Goal: Information Seeking & Learning: Learn about a topic

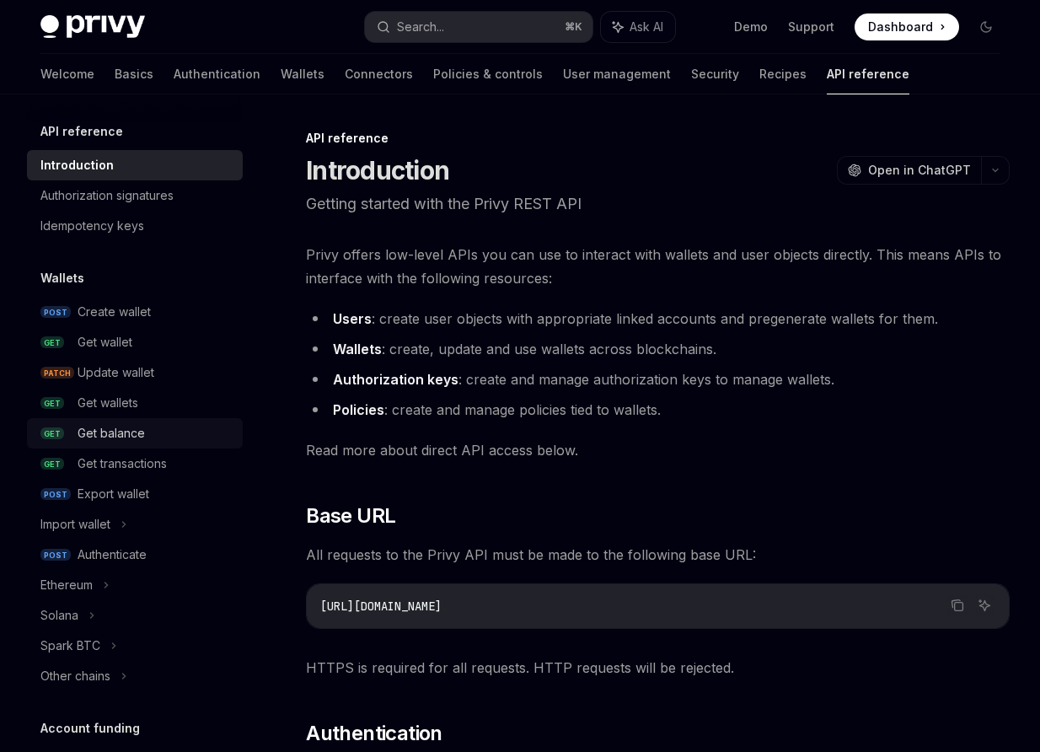
click at [117, 437] on div "Get balance" at bounding box center [111, 433] width 67 height 20
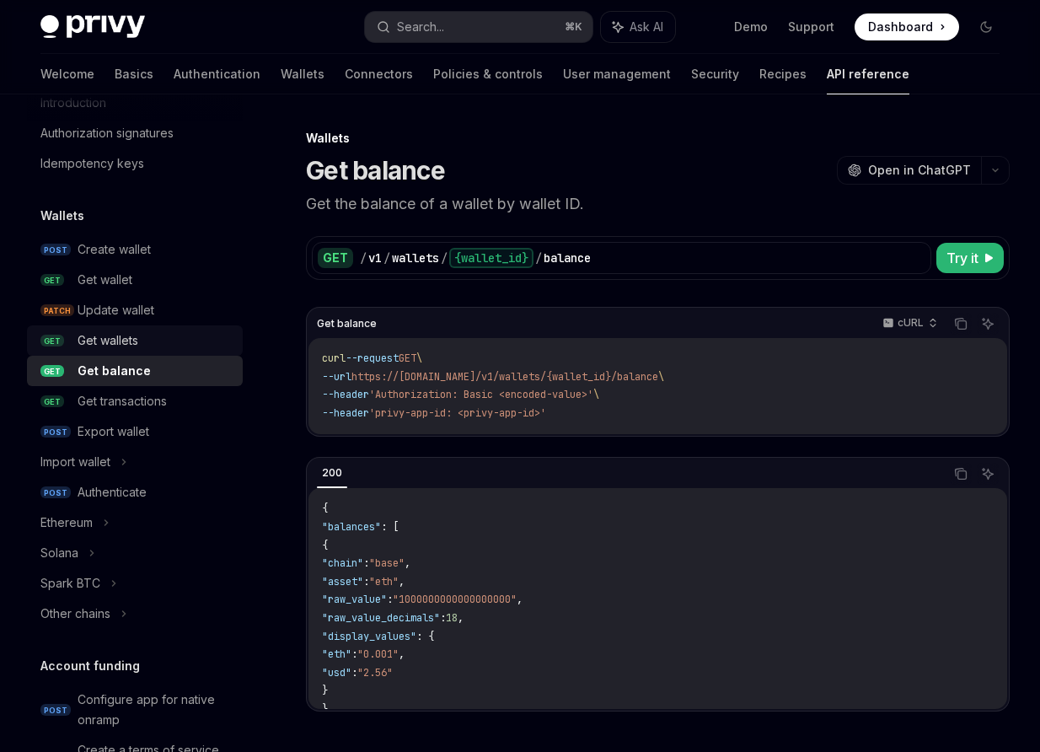
scroll to position [63, 0]
click at [104, 517] on icon at bounding box center [106, 522] width 7 height 20
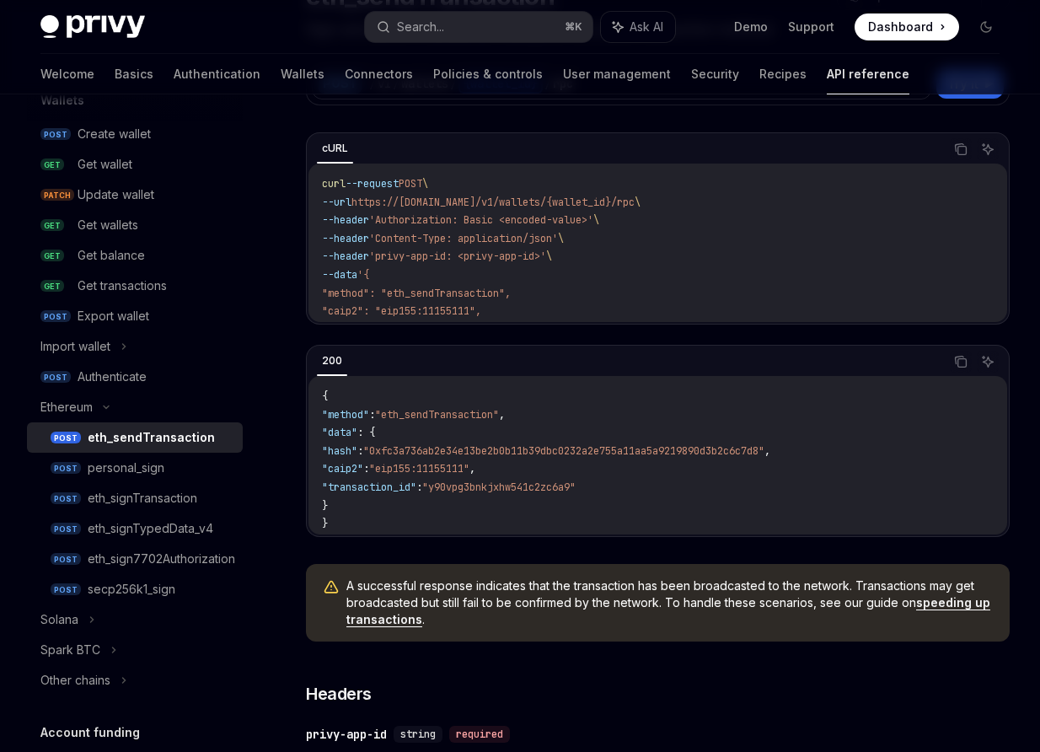
scroll to position [160, 0]
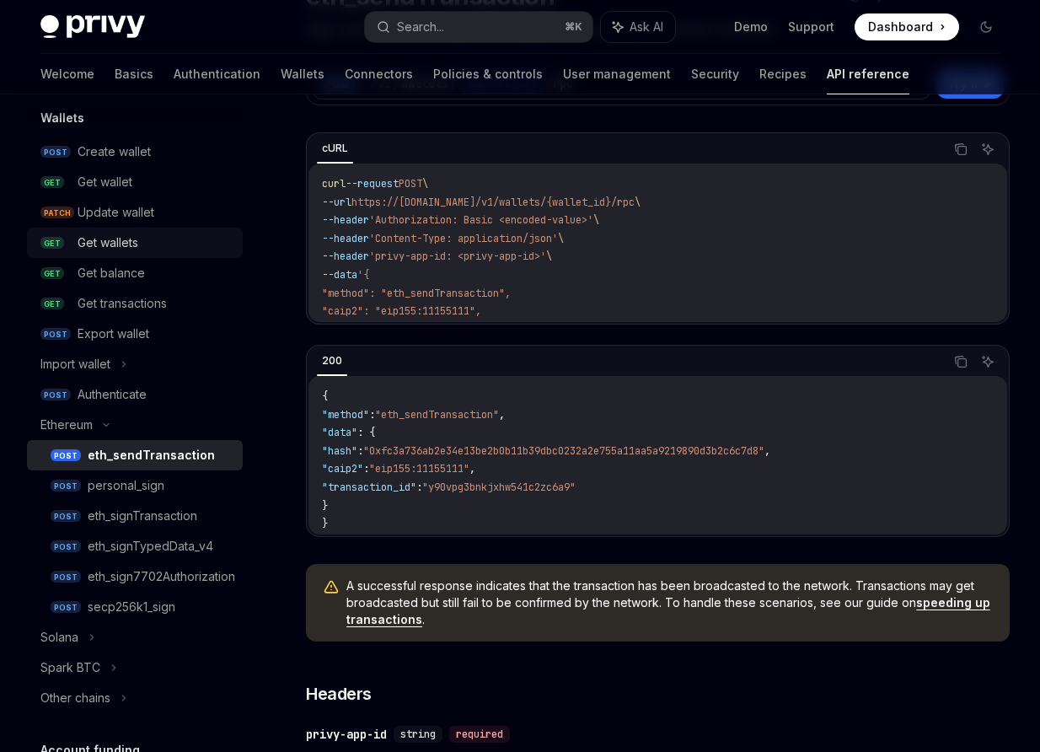
click at [120, 248] on div "Get wallets" at bounding box center [108, 243] width 61 height 20
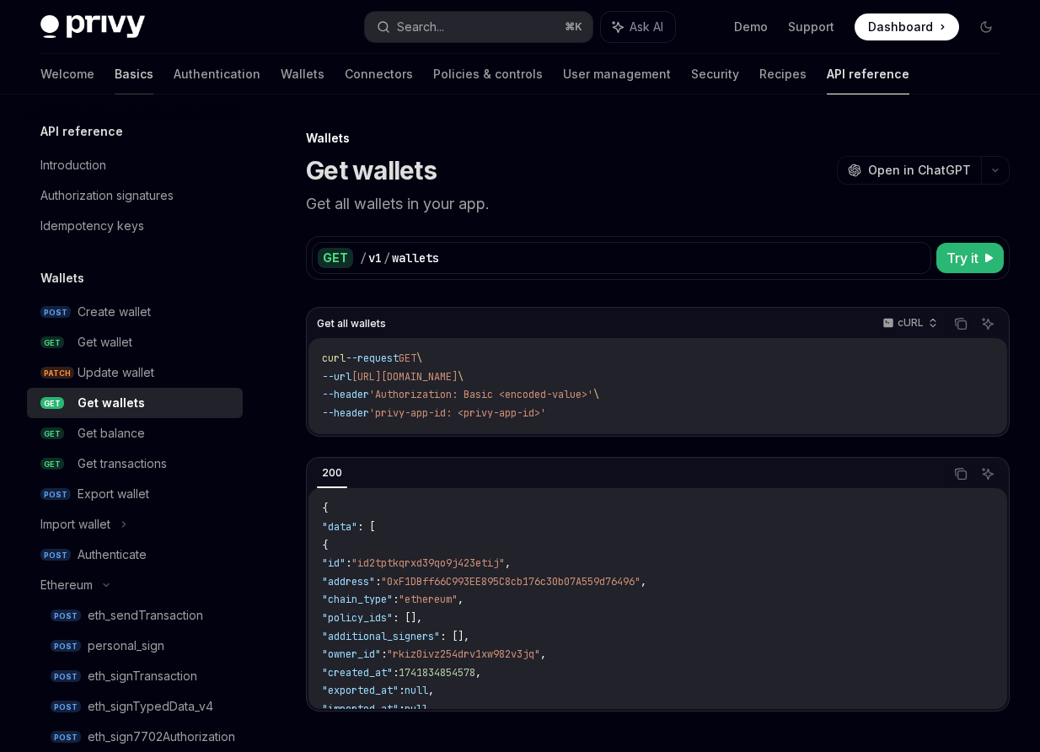
click at [115, 79] on link "Basics" at bounding box center [134, 74] width 39 height 40
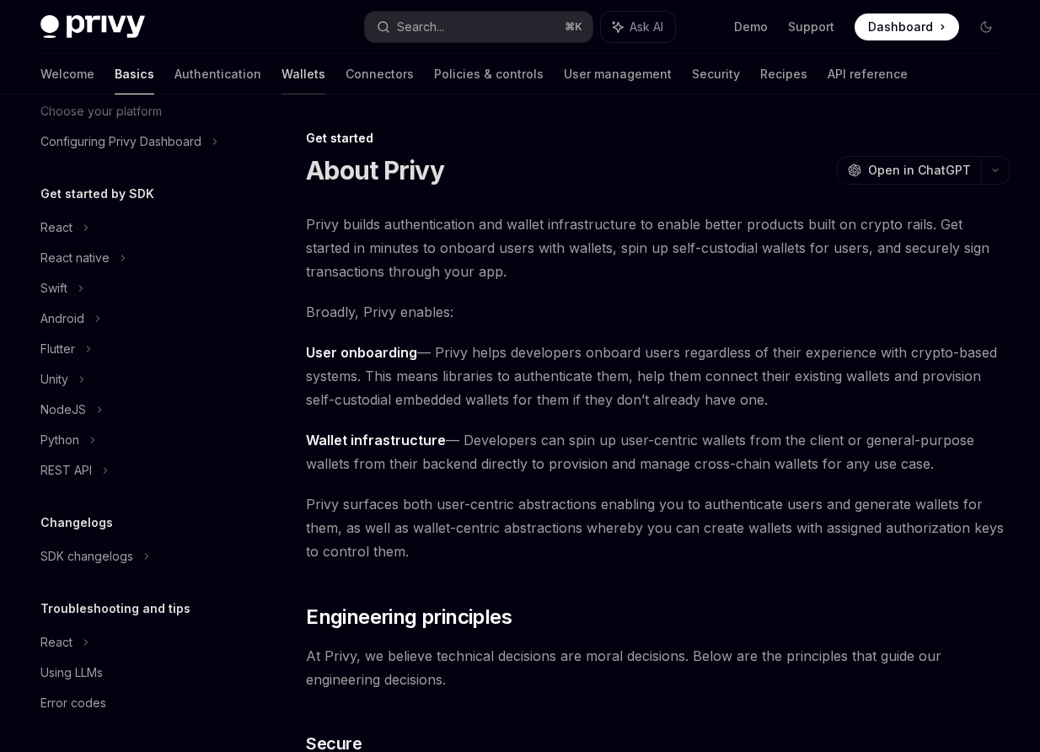
click at [282, 77] on link "Wallets" at bounding box center [304, 74] width 44 height 40
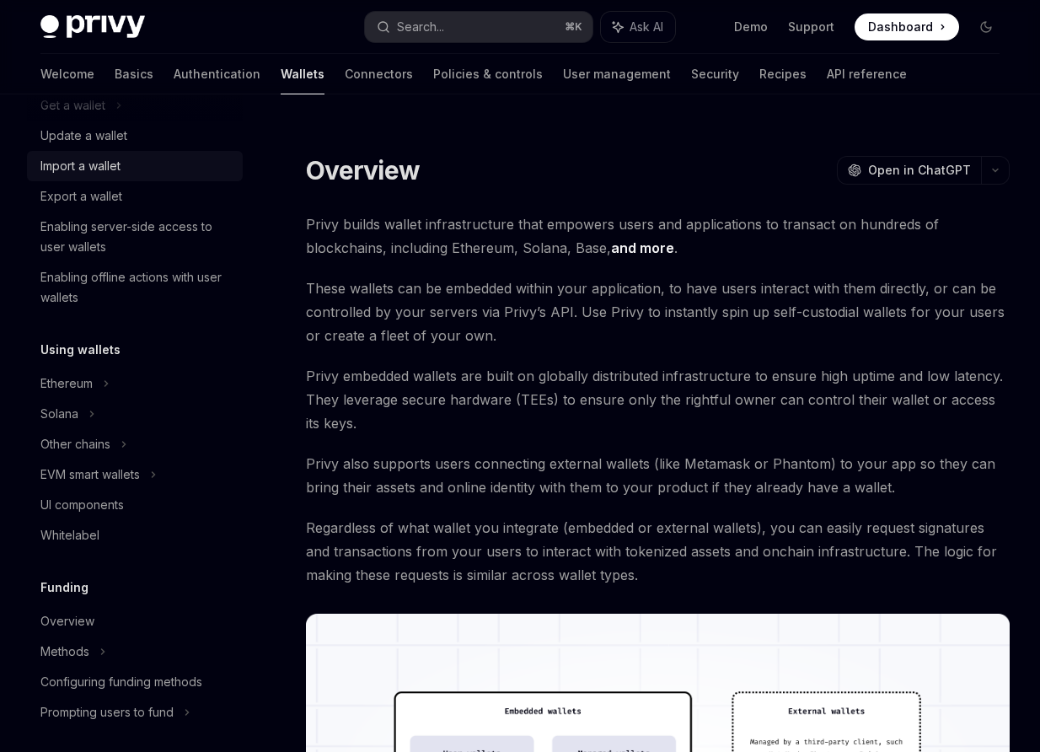
scroll to position [232, 0]
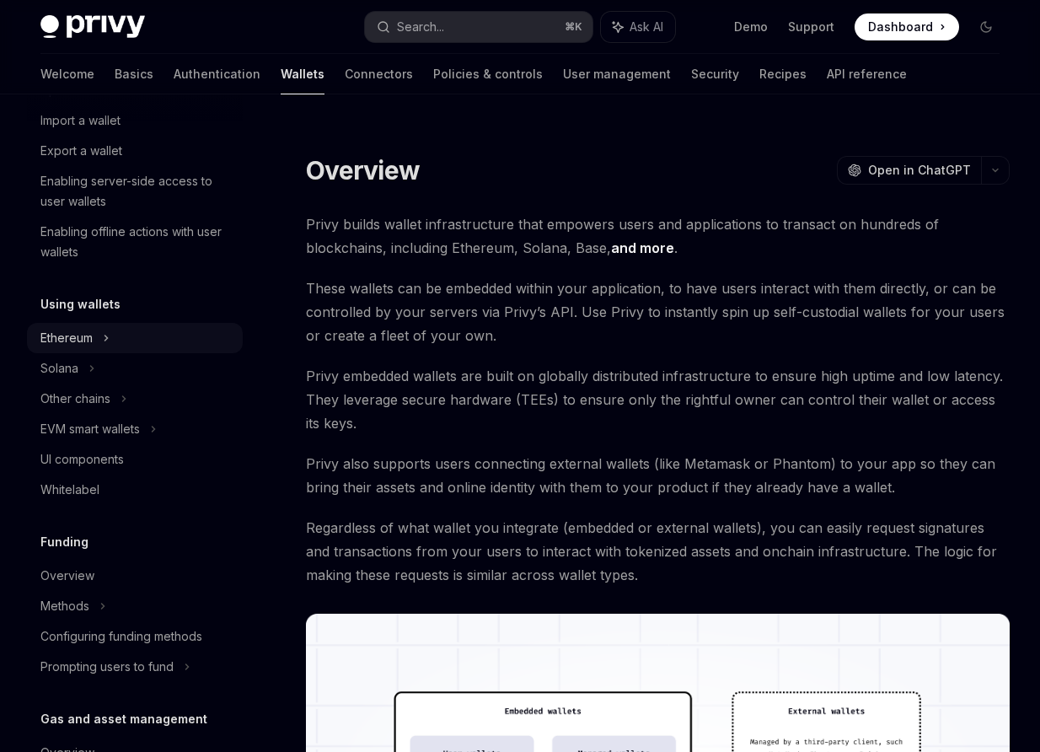
click at [128, 45] on div "Ethereum" at bounding box center [135, 29] width 216 height 30
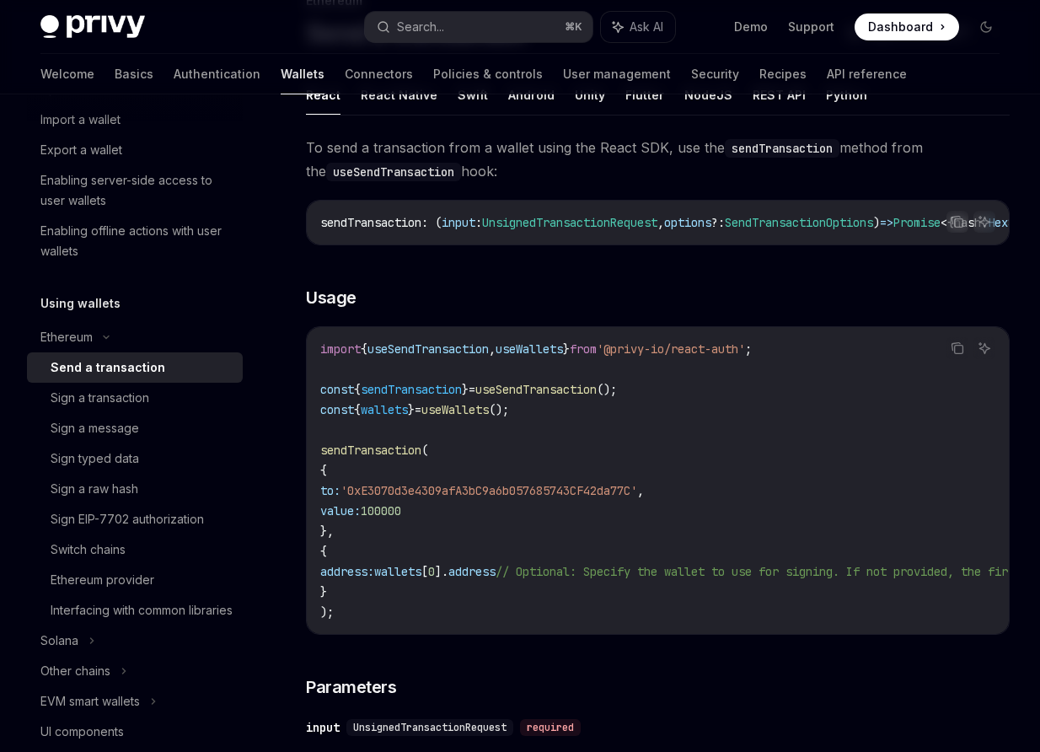
scroll to position [138, 0]
click at [72, 551] on div "Switch chains" at bounding box center [88, 549] width 75 height 20
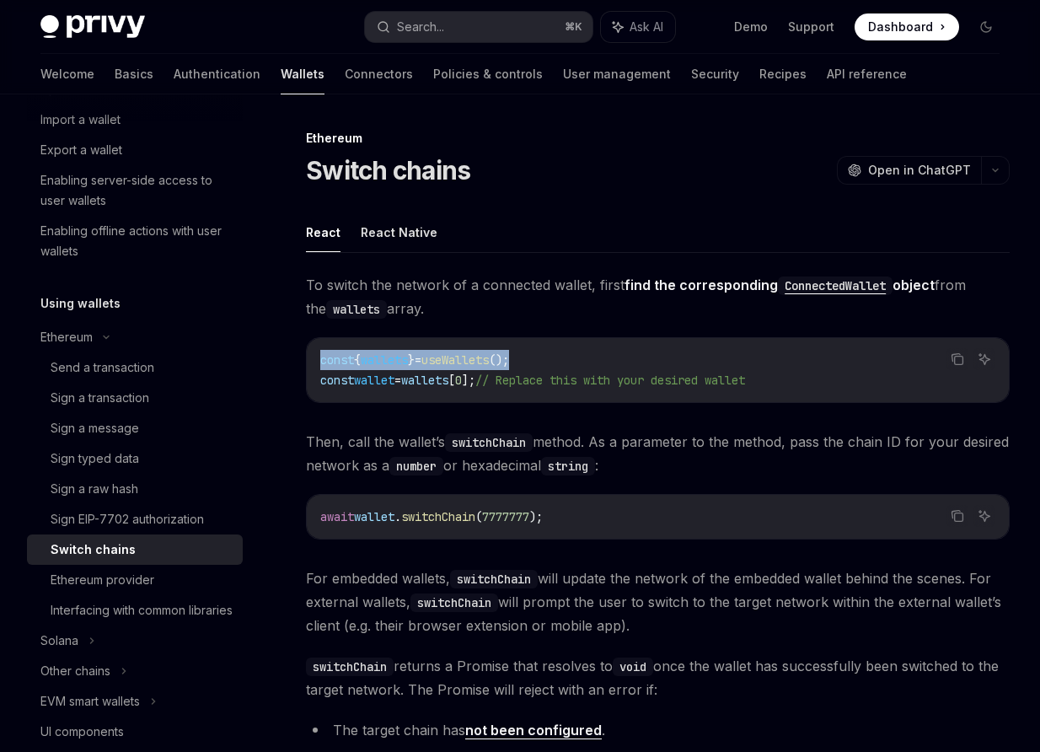
drag, startPoint x: 537, startPoint y: 360, endPoint x: 341, endPoint y: 348, distance: 196.8
click at [341, 348] on div "const { wallets } = useWallets (); const wallet = wallets [ 0 ]; // Replace thi…" at bounding box center [658, 370] width 702 height 64
copy span "const { wallets } = useWallets ();"
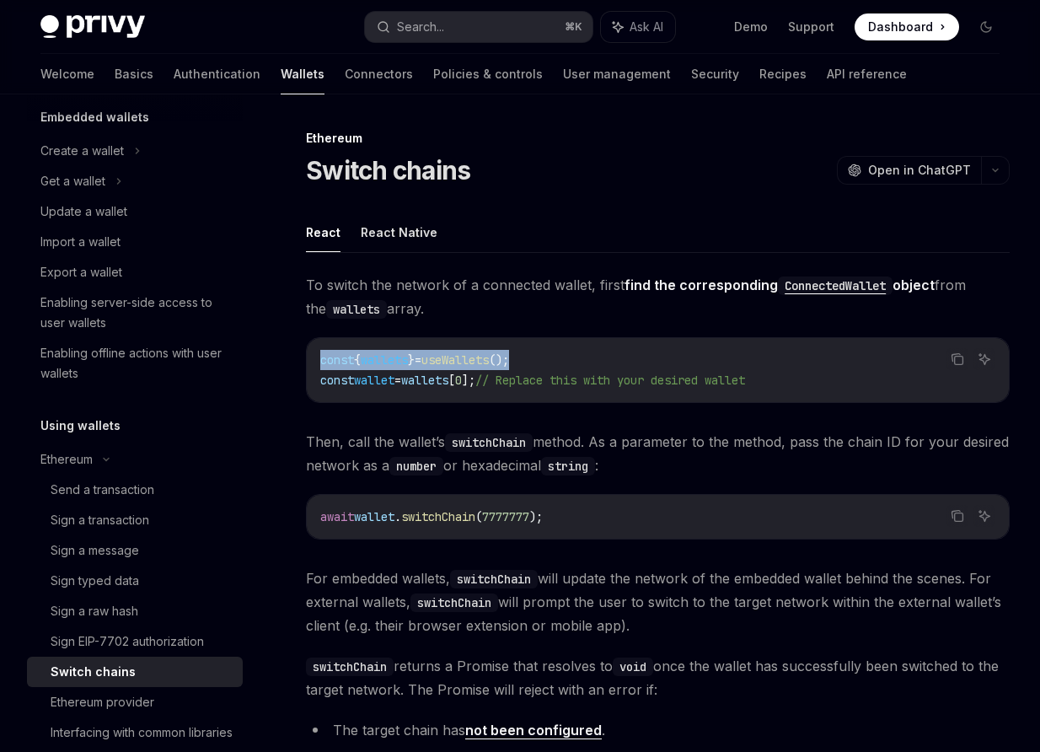
scroll to position [89, 0]
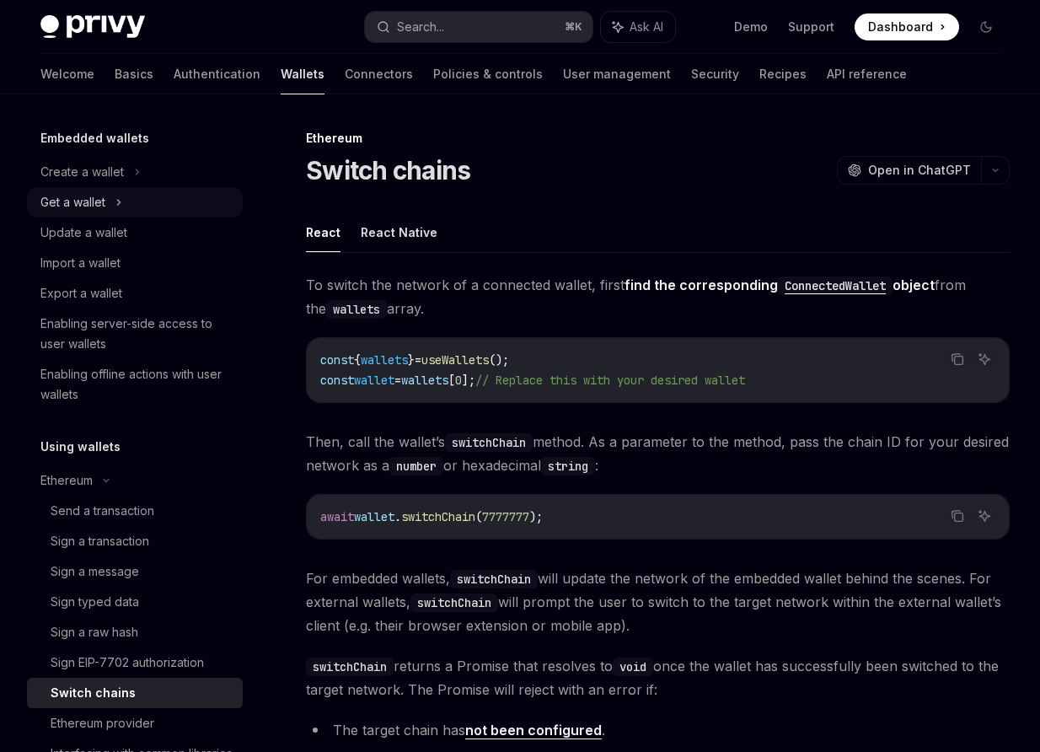
click at [110, 204] on div "Get a wallet" at bounding box center [135, 202] width 216 height 30
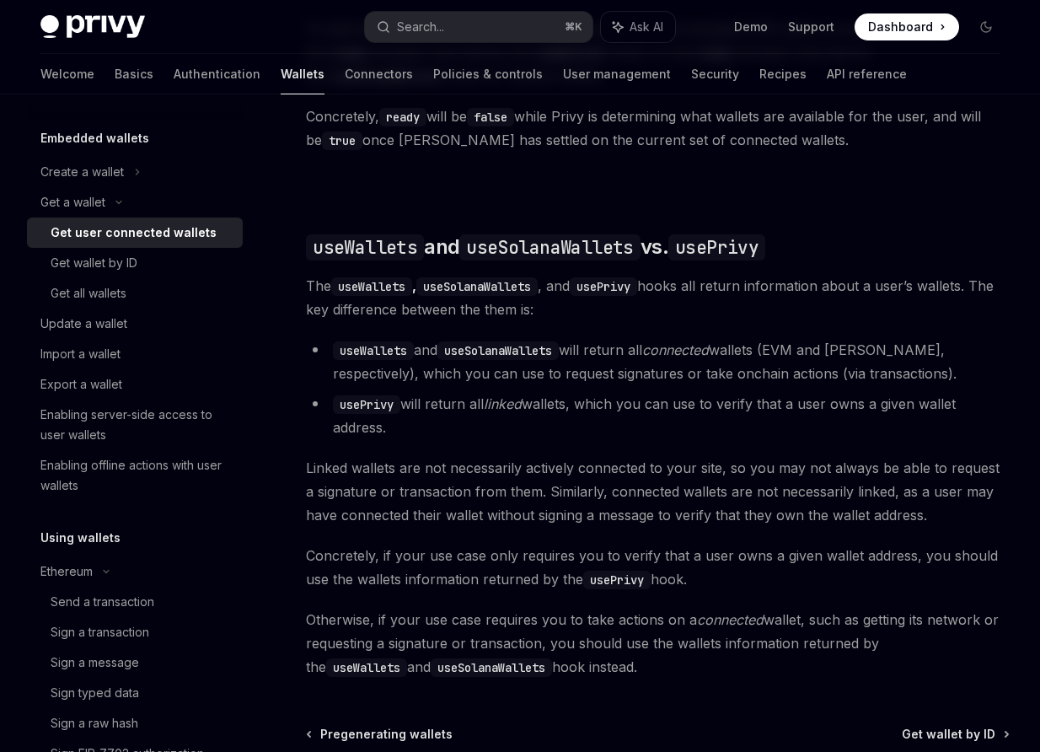
scroll to position [1226, 0]
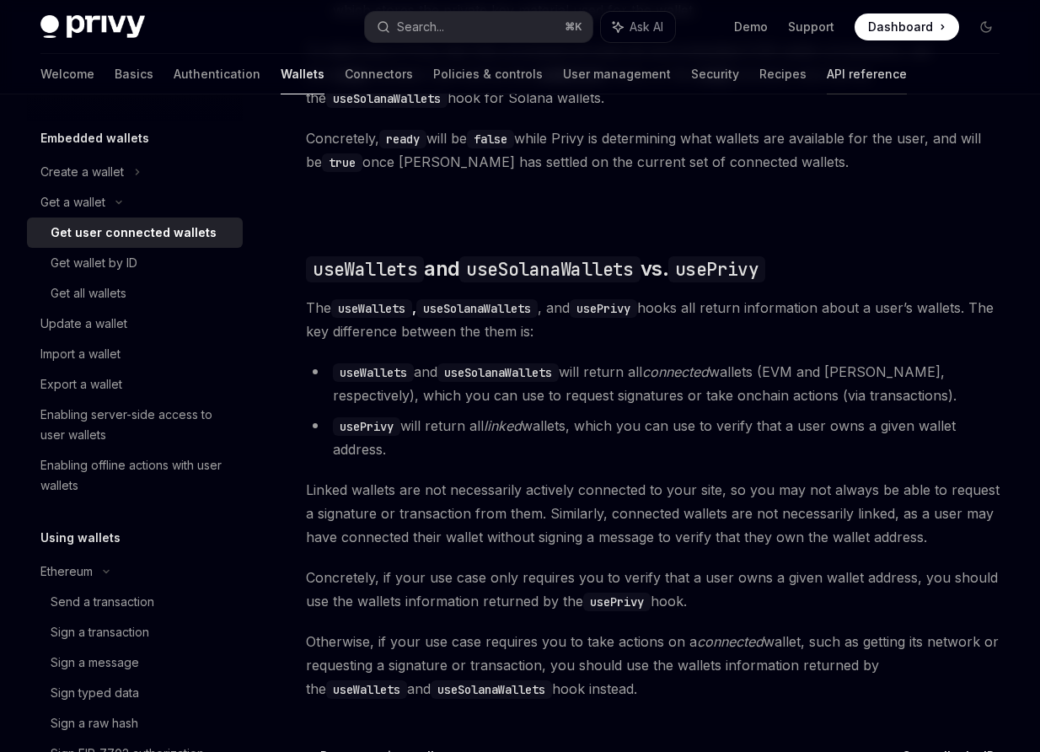
click at [827, 77] on link "API reference" at bounding box center [867, 74] width 80 height 40
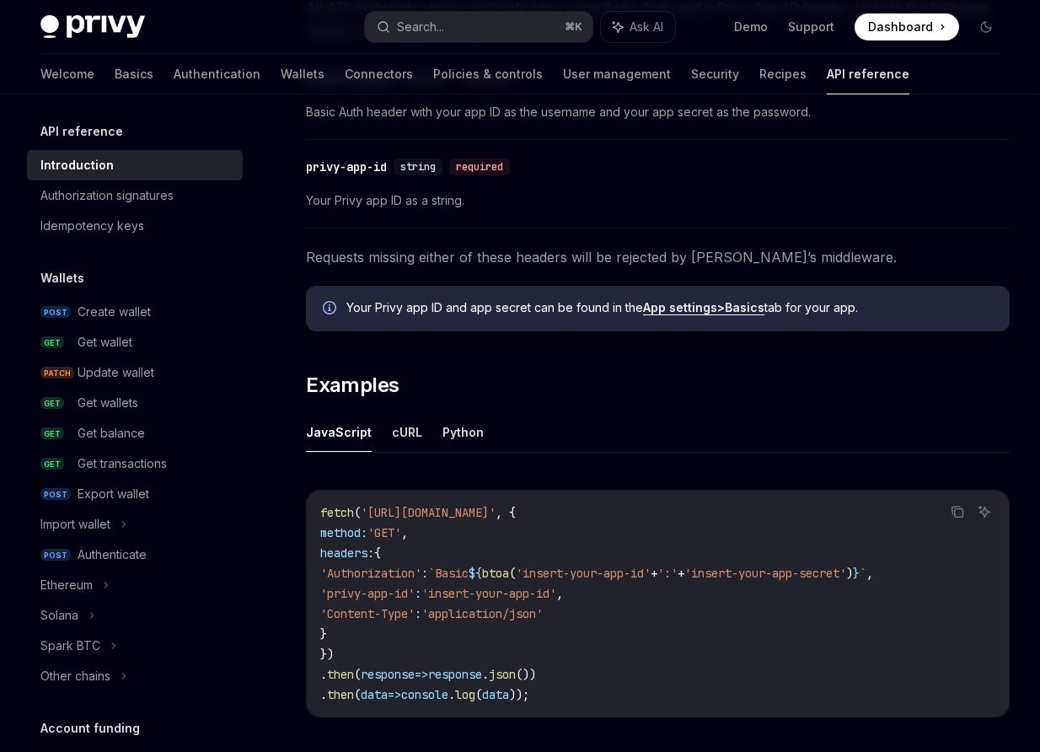
scroll to position [790, 0]
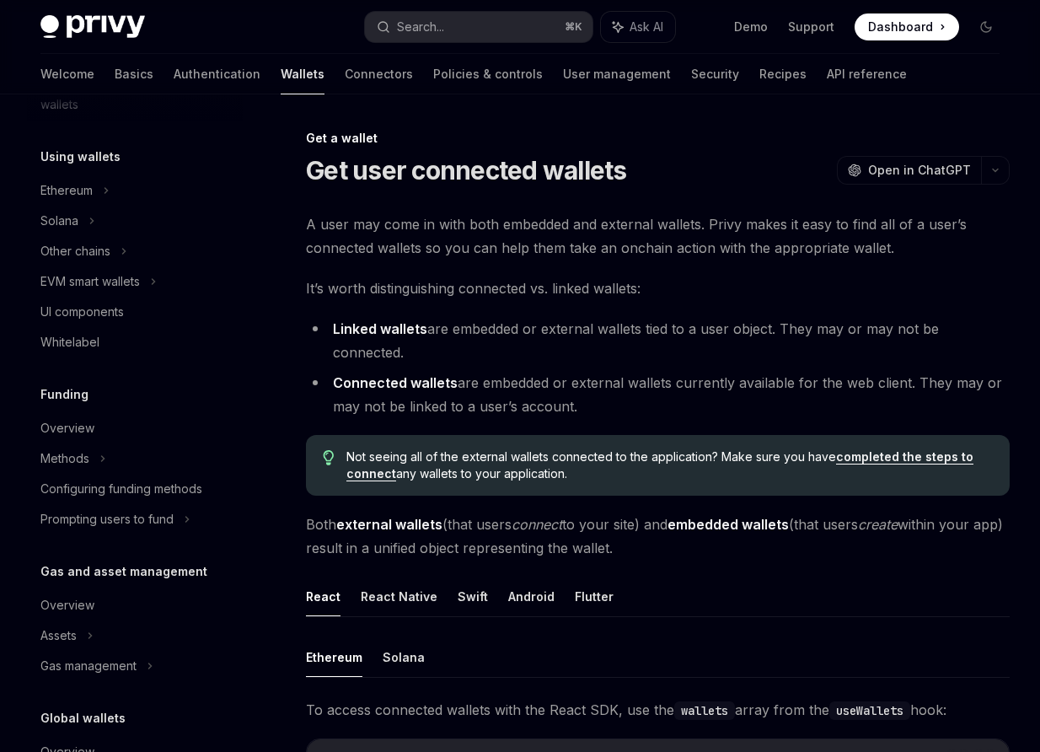
scroll to position [580, 0]
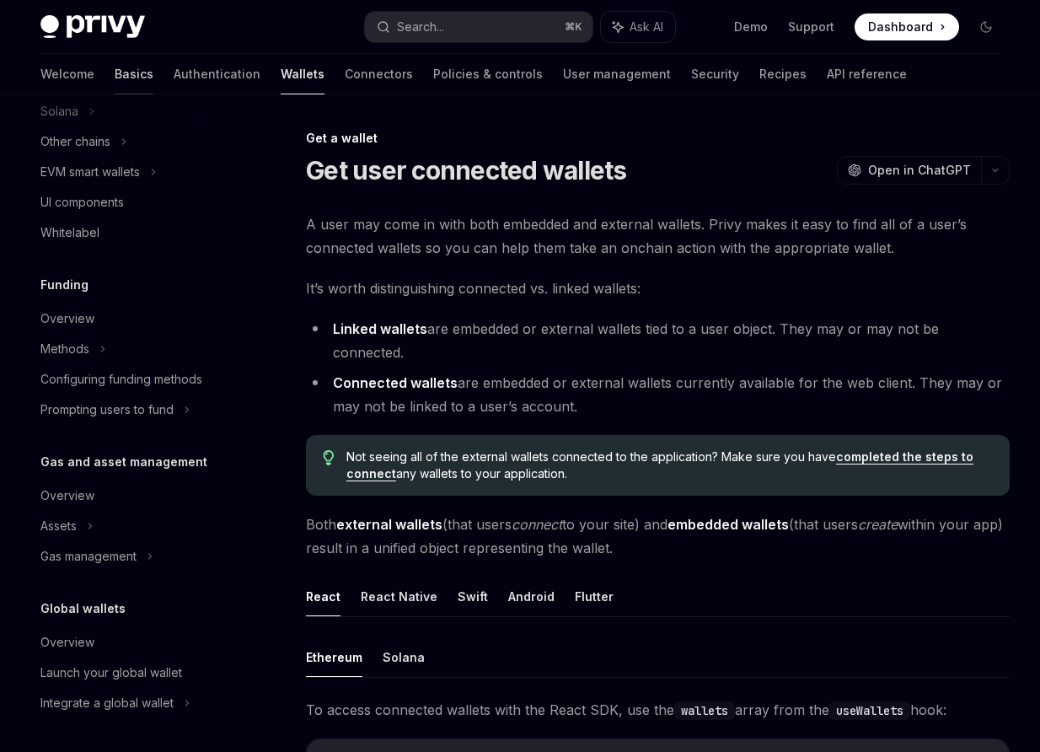
click at [115, 66] on link "Basics" at bounding box center [134, 74] width 39 height 40
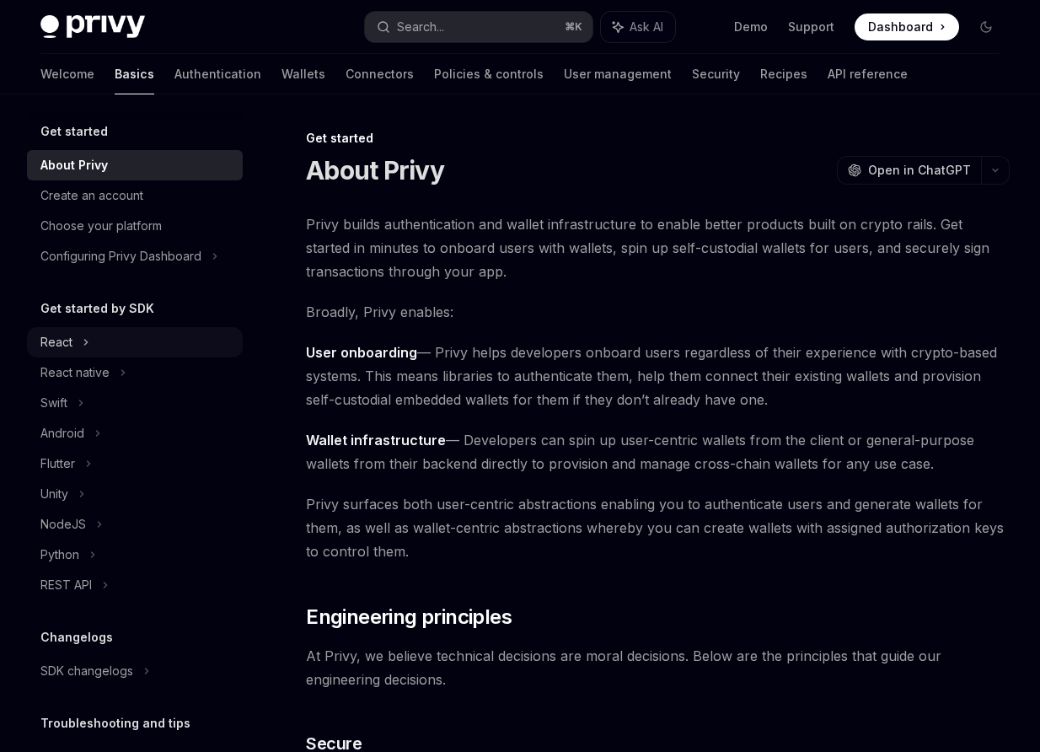
click at [89, 344] on icon at bounding box center [86, 342] width 7 height 20
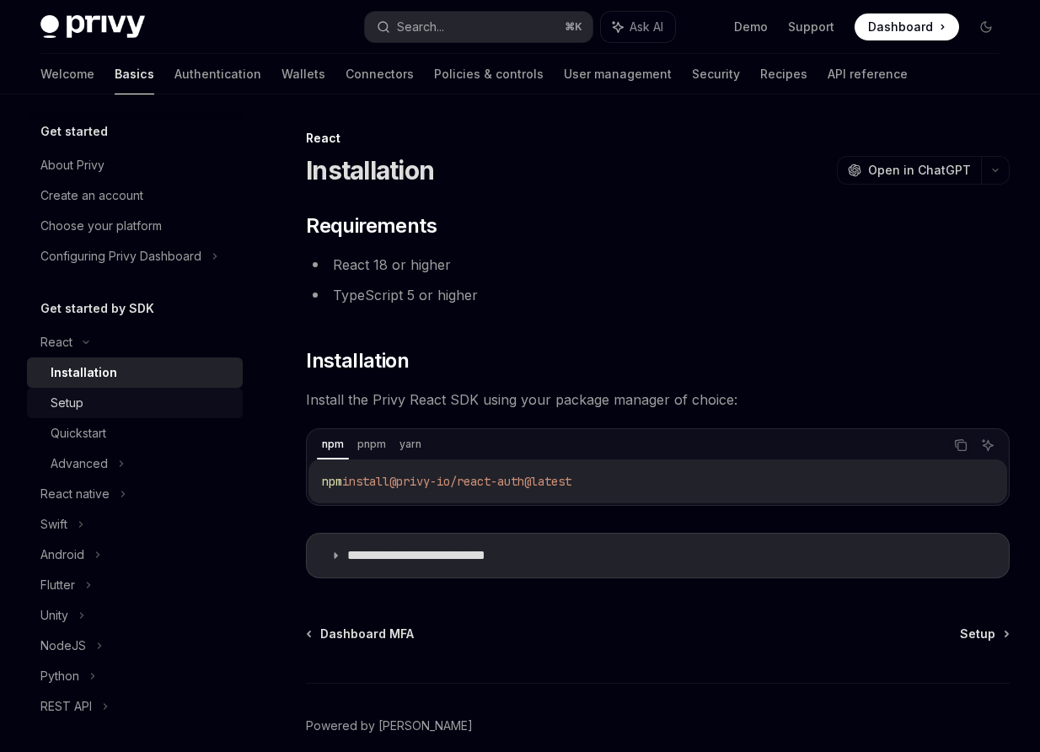
click at [85, 395] on div "Setup" at bounding box center [142, 403] width 182 height 20
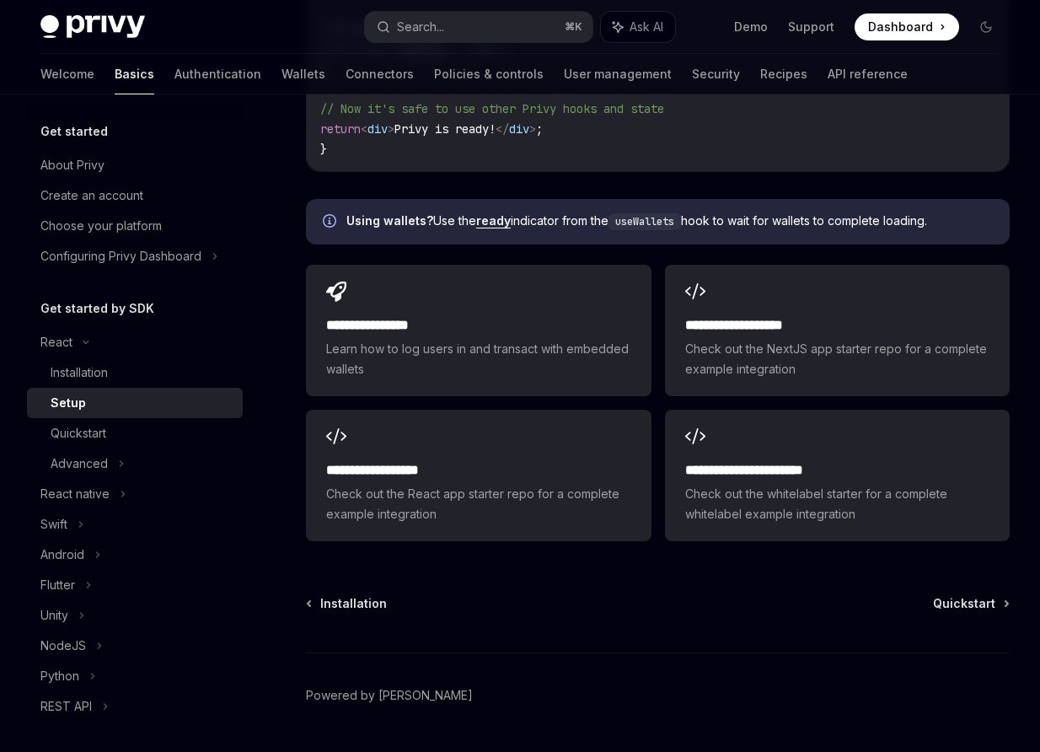
scroll to position [2126, 0]
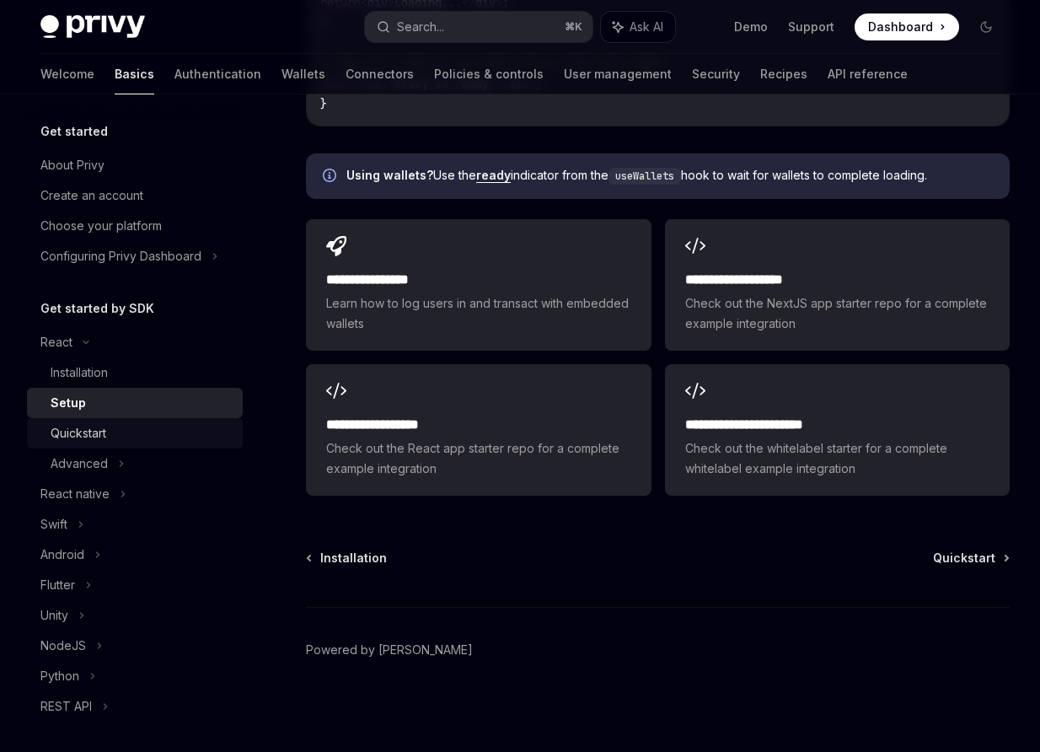
click at [78, 429] on div "Quickstart" at bounding box center [79, 433] width 56 height 20
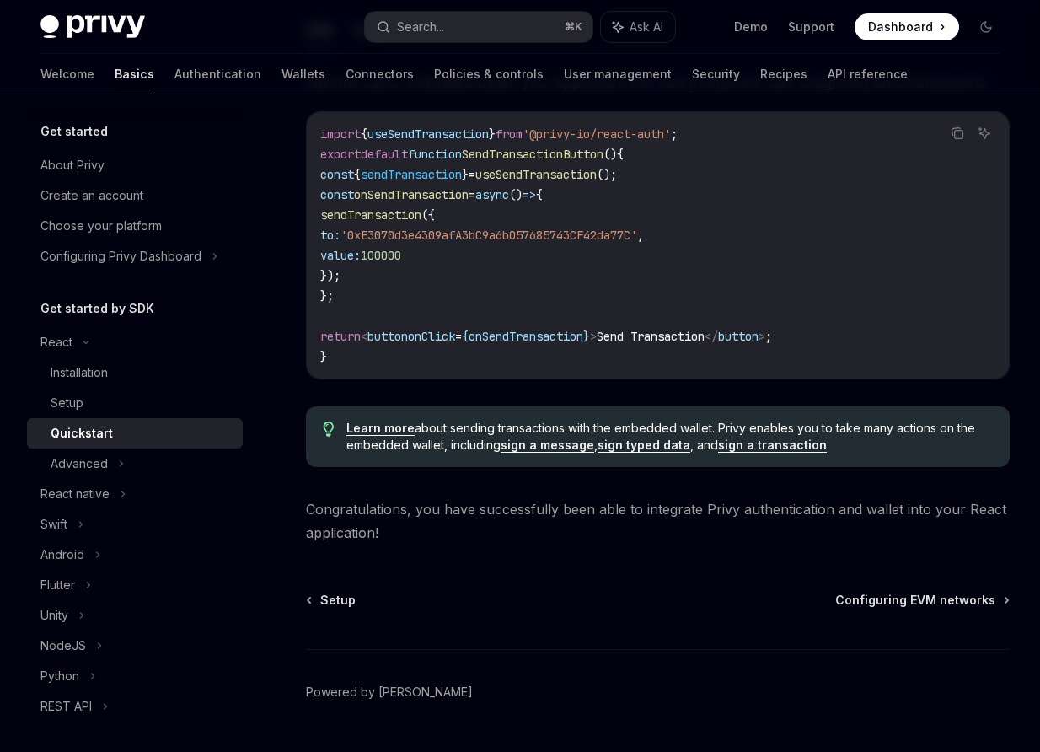
scroll to position [1559, 0]
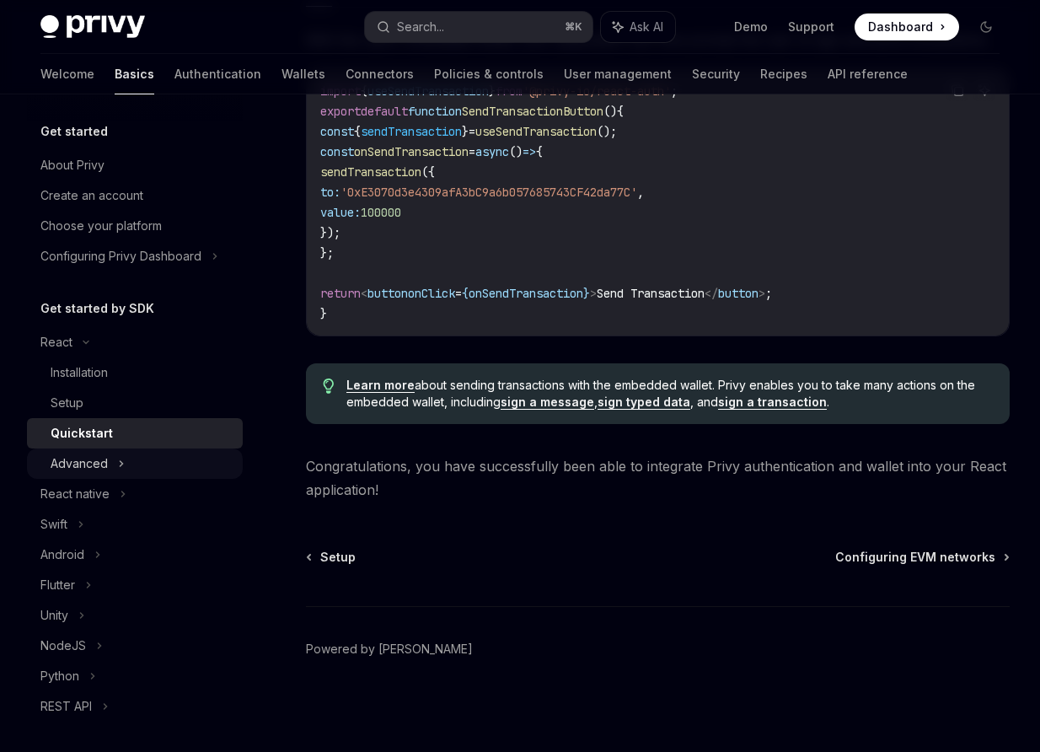
click at [81, 455] on div "Advanced" at bounding box center [79, 463] width 57 height 20
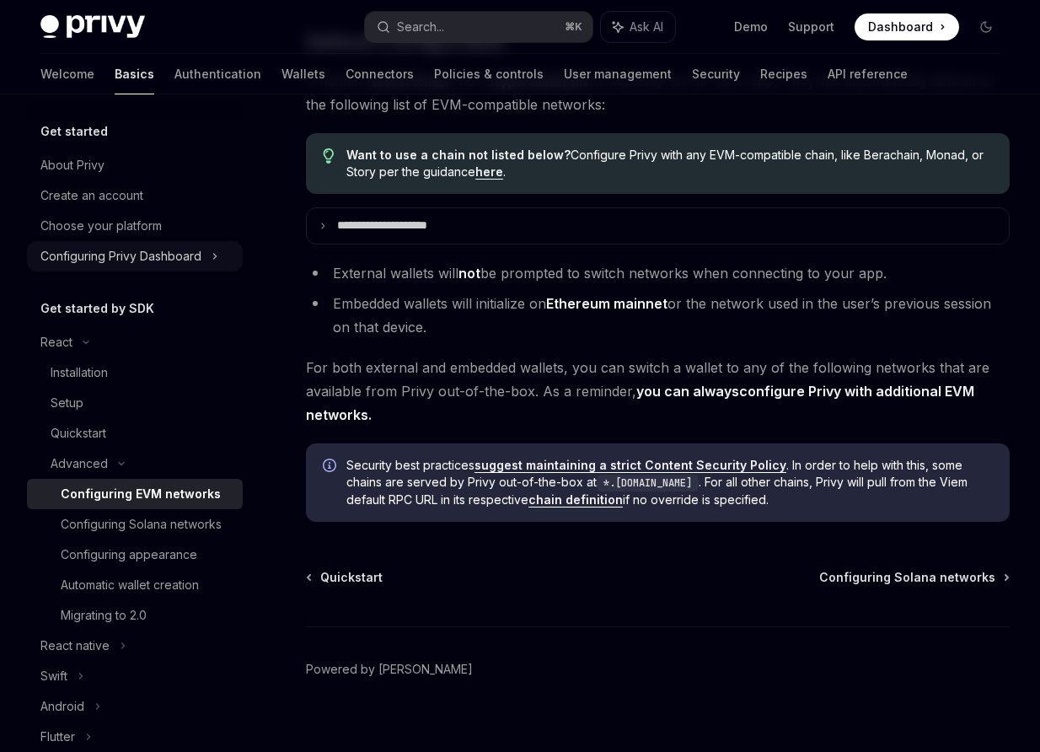
click at [178, 255] on div "Configuring Privy Dashboard" at bounding box center [120, 256] width 161 height 20
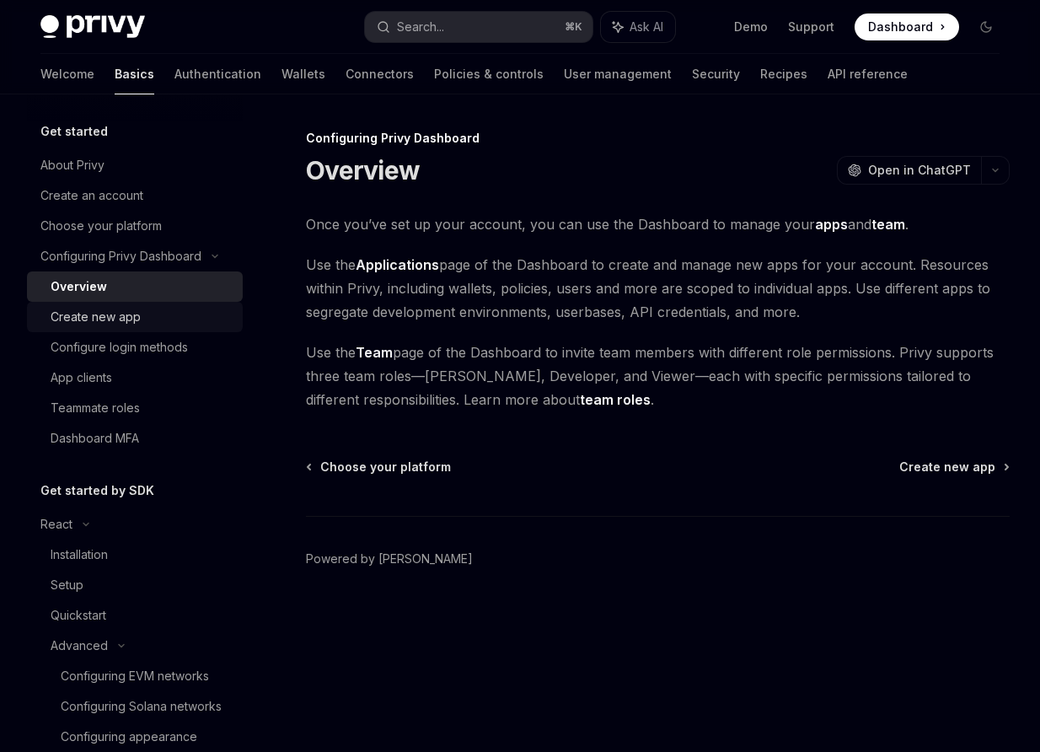
click at [143, 321] on div "Create new app" at bounding box center [142, 317] width 182 height 20
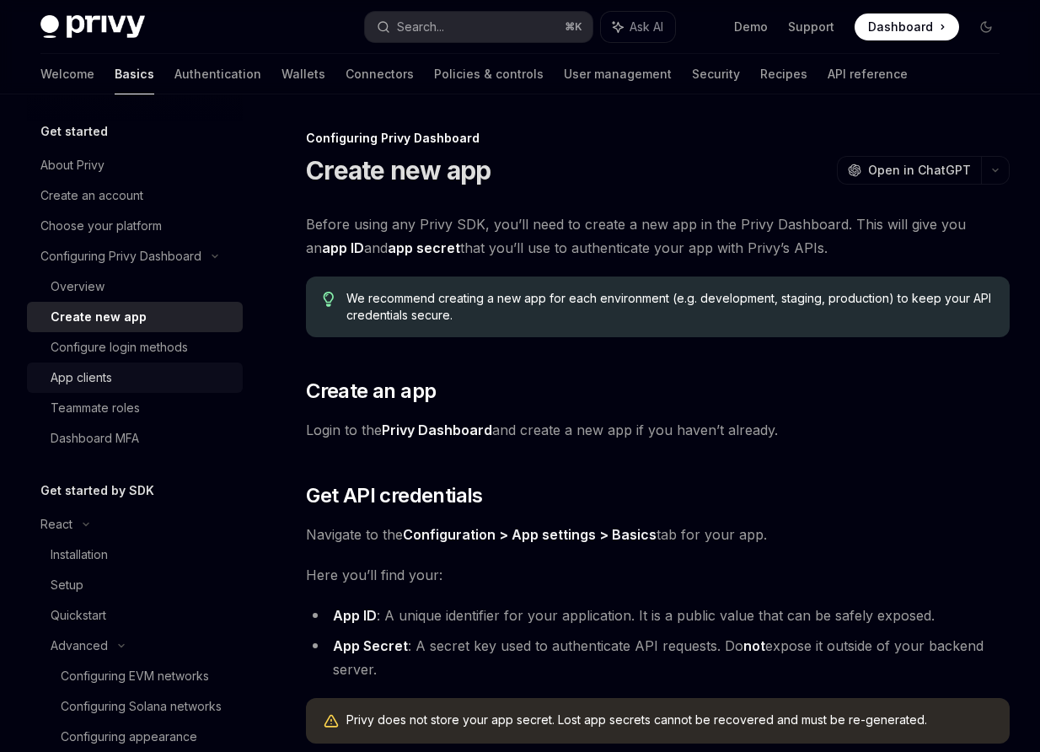
click at [96, 378] on div "App clients" at bounding box center [82, 378] width 62 height 20
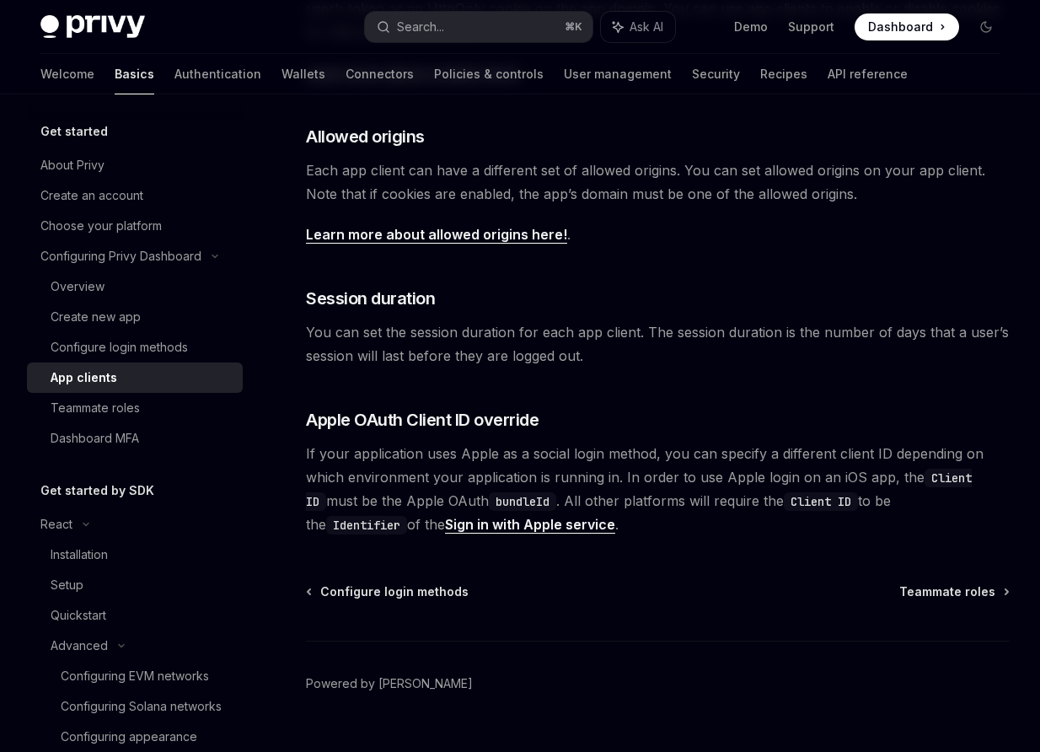
scroll to position [571, 0]
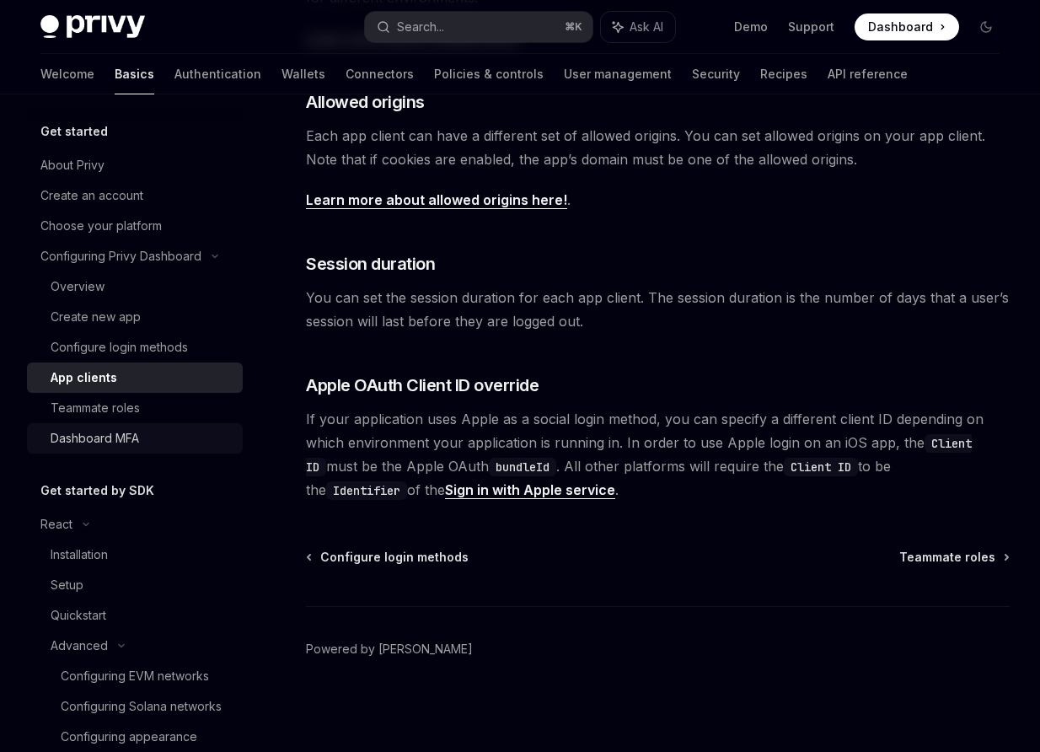
click at [100, 432] on div "Dashboard MFA" at bounding box center [95, 438] width 89 height 20
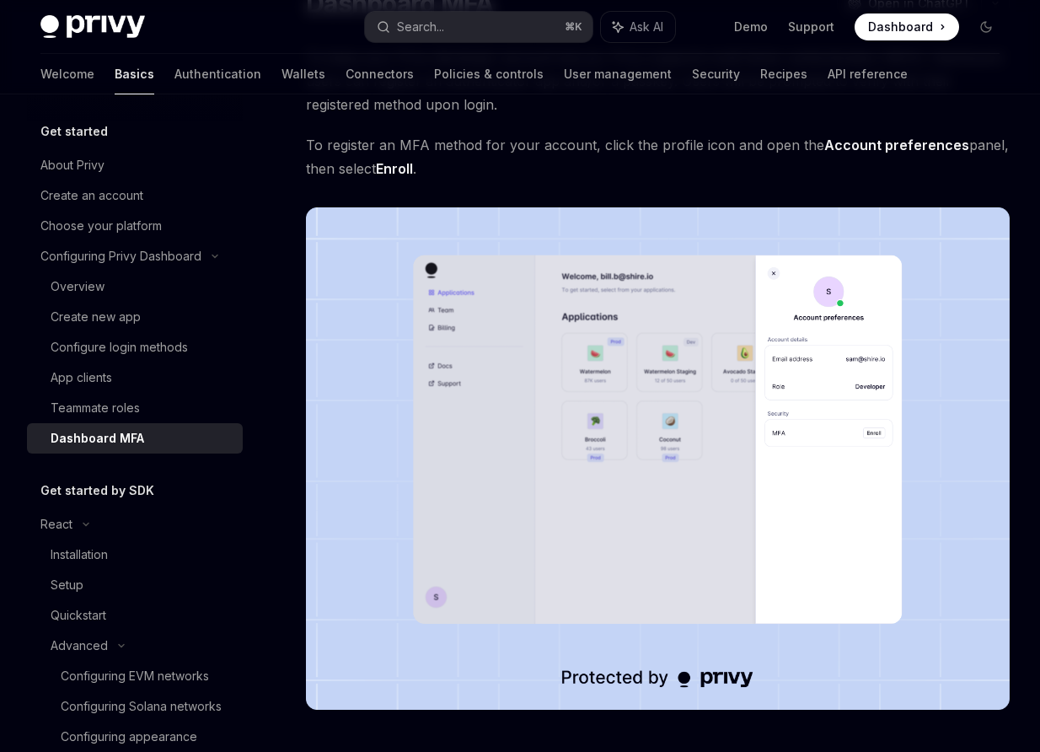
scroll to position [176, 0]
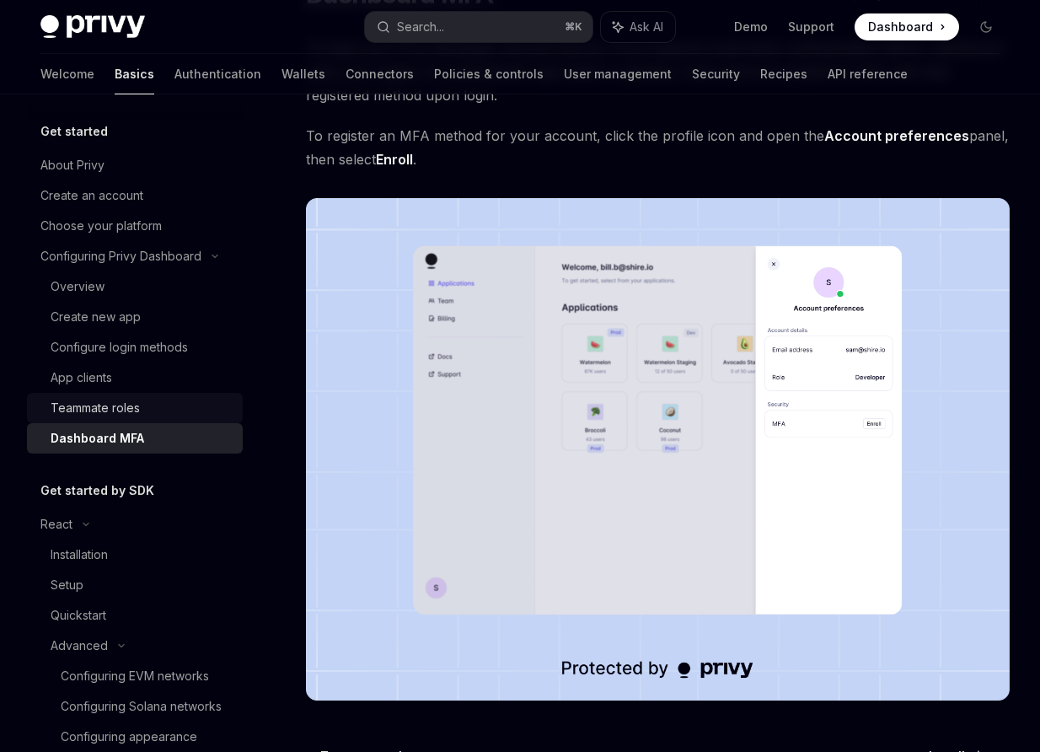
click at [71, 415] on div "Teammate roles" at bounding box center [95, 408] width 89 height 20
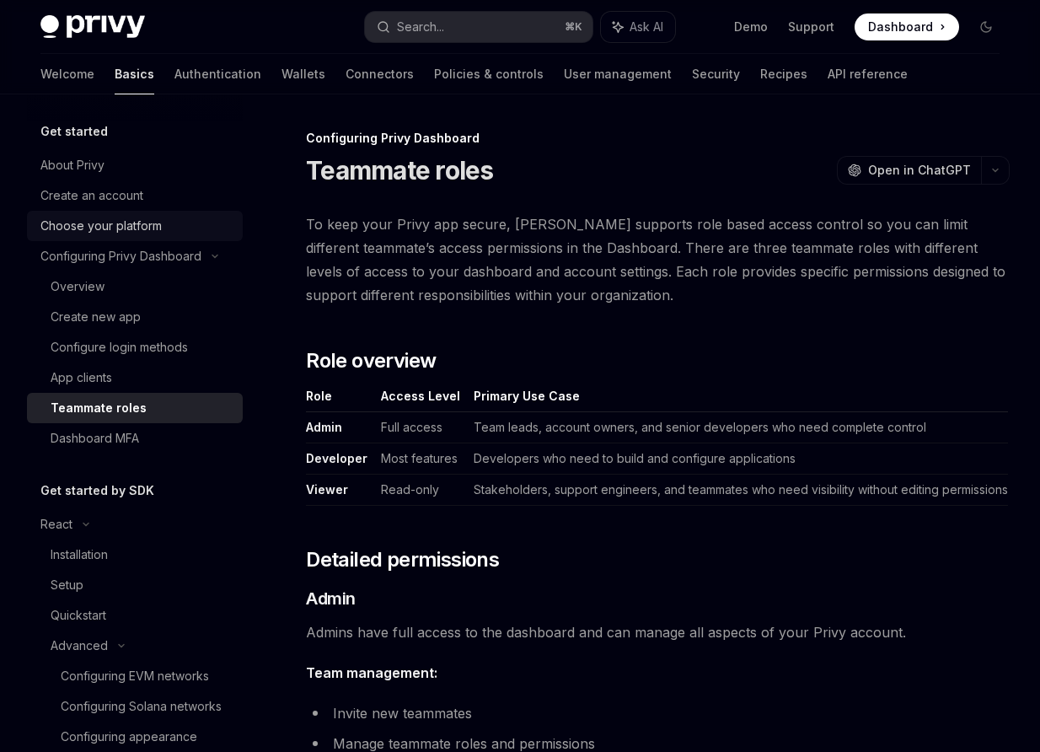
click at [83, 224] on div "Choose your platform" at bounding box center [100, 226] width 121 height 20
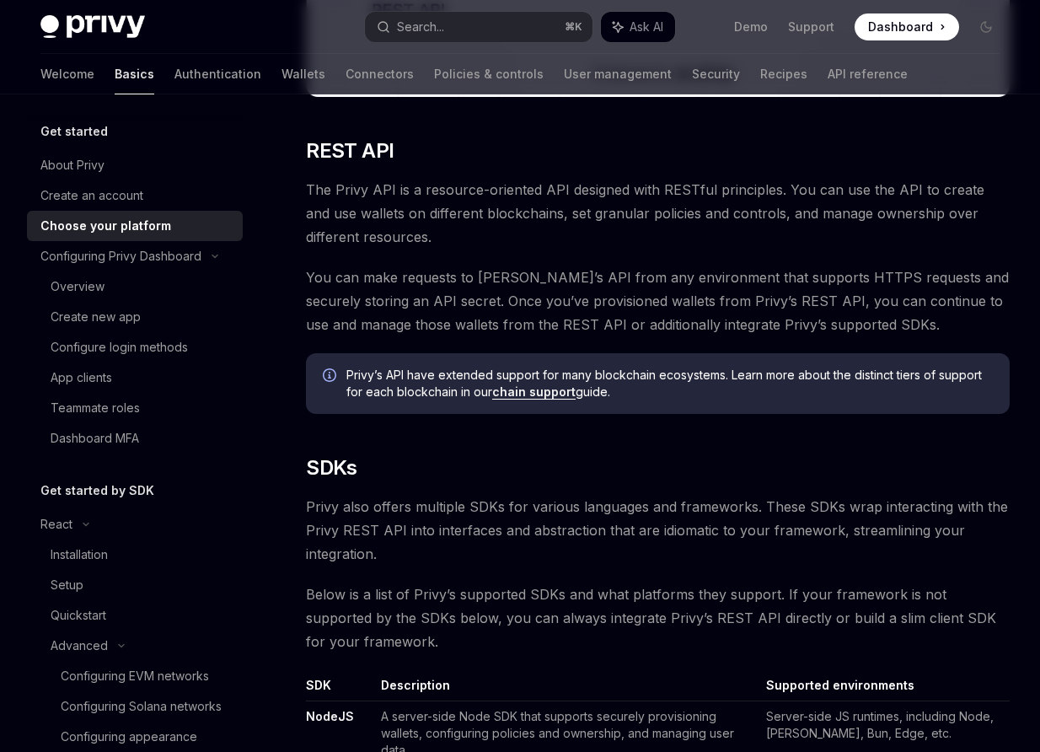
scroll to position [1030, 0]
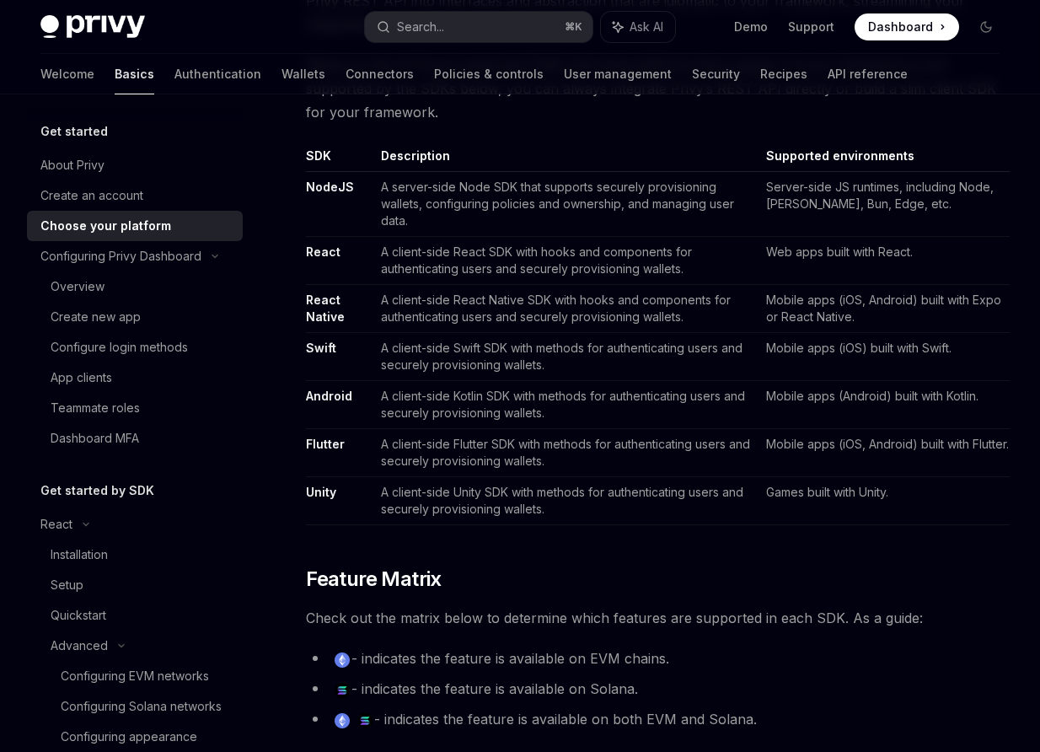
click at [324, 244] on link "React" at bounding box center [323, 251] width 35 height 15
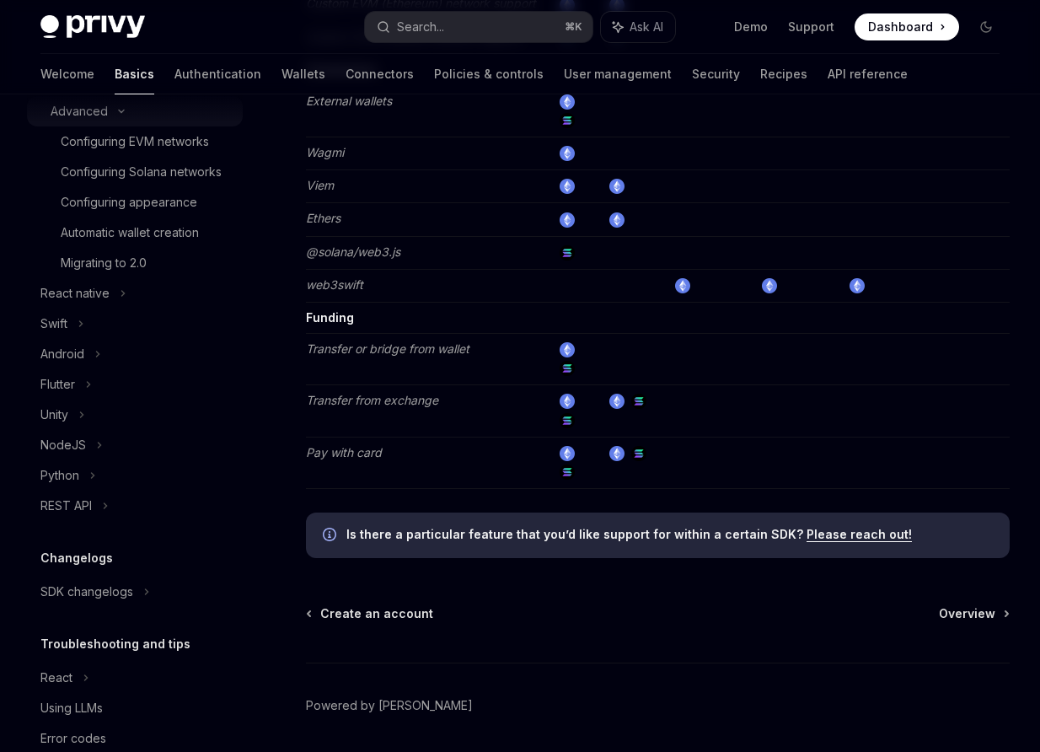
scroll to position [570, 0]
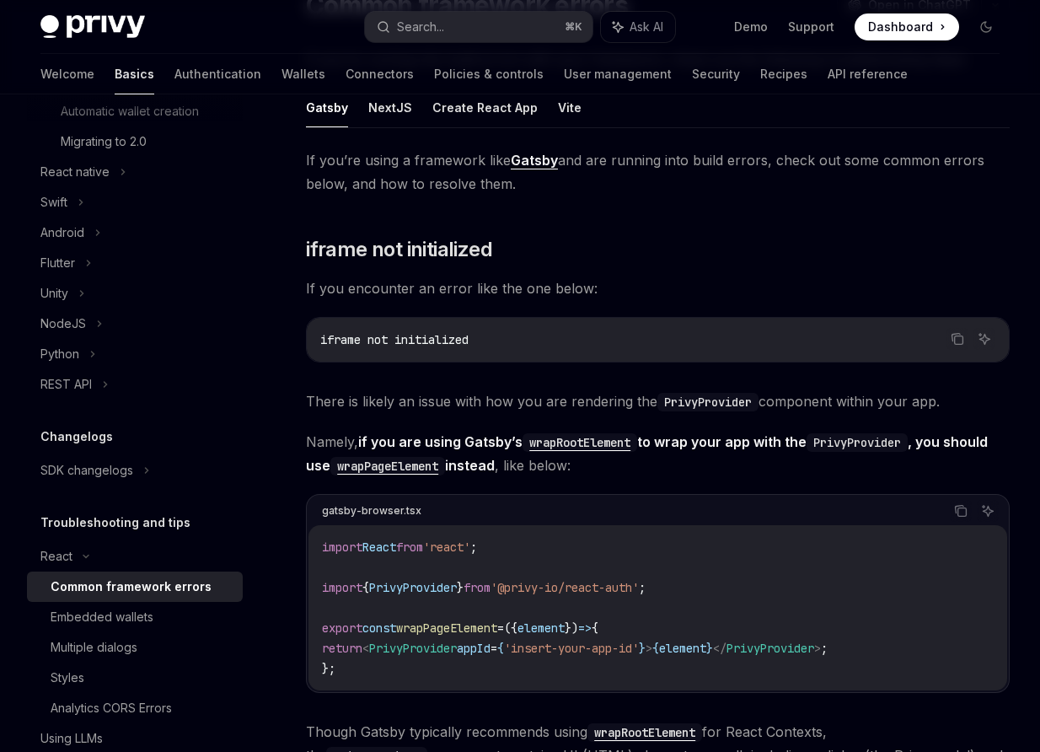
scroll to position [169, 0]
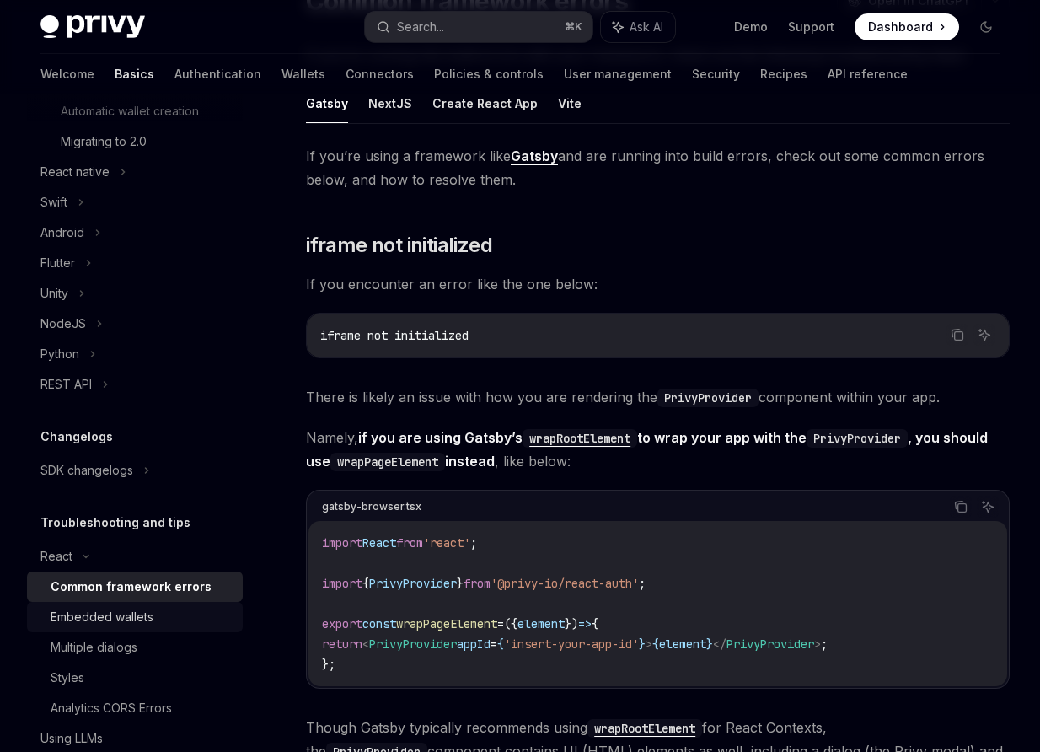
click at [131, 621] on div "Embedded wallets" at bounding box center [102, 617] width 103 height 20
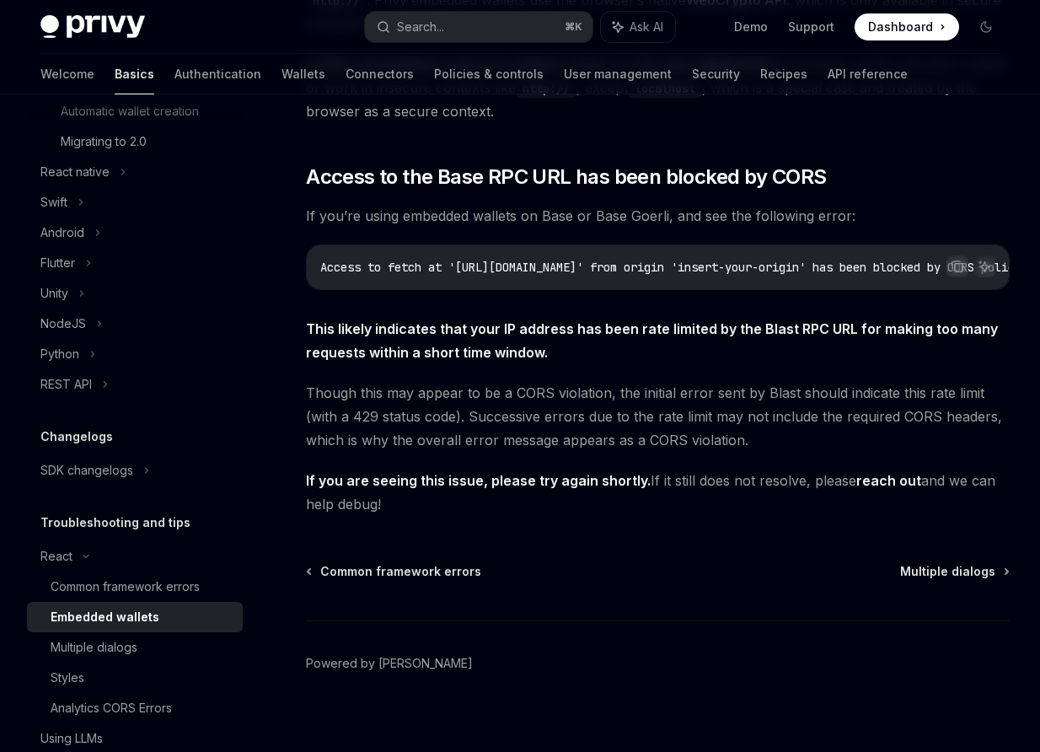
scroll to position [421, 0]
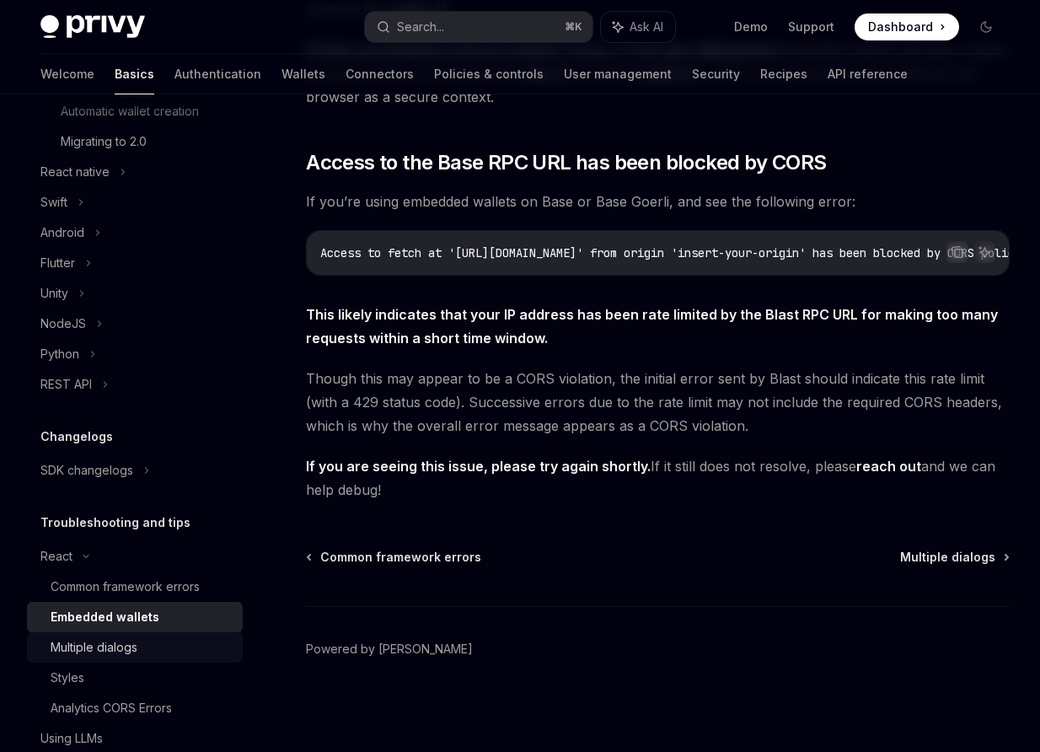
click at [152, 644] on div "Multiple dialogs" at bounding box center [142, 647] width 182 height 20
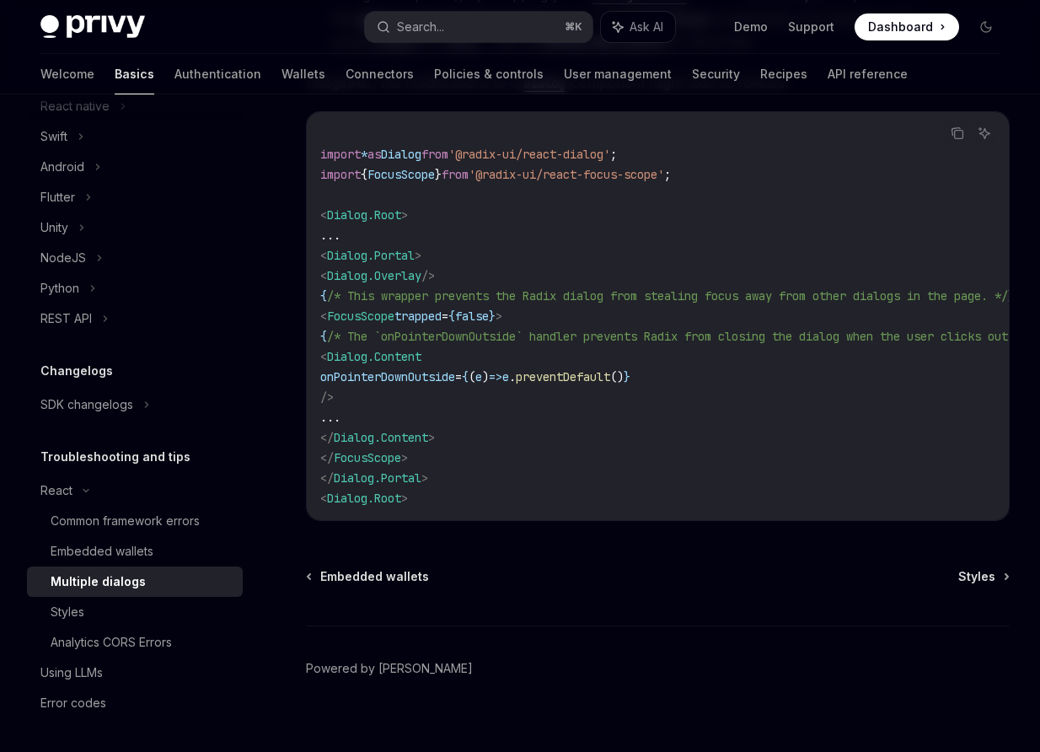
scroll to position [724, 0]
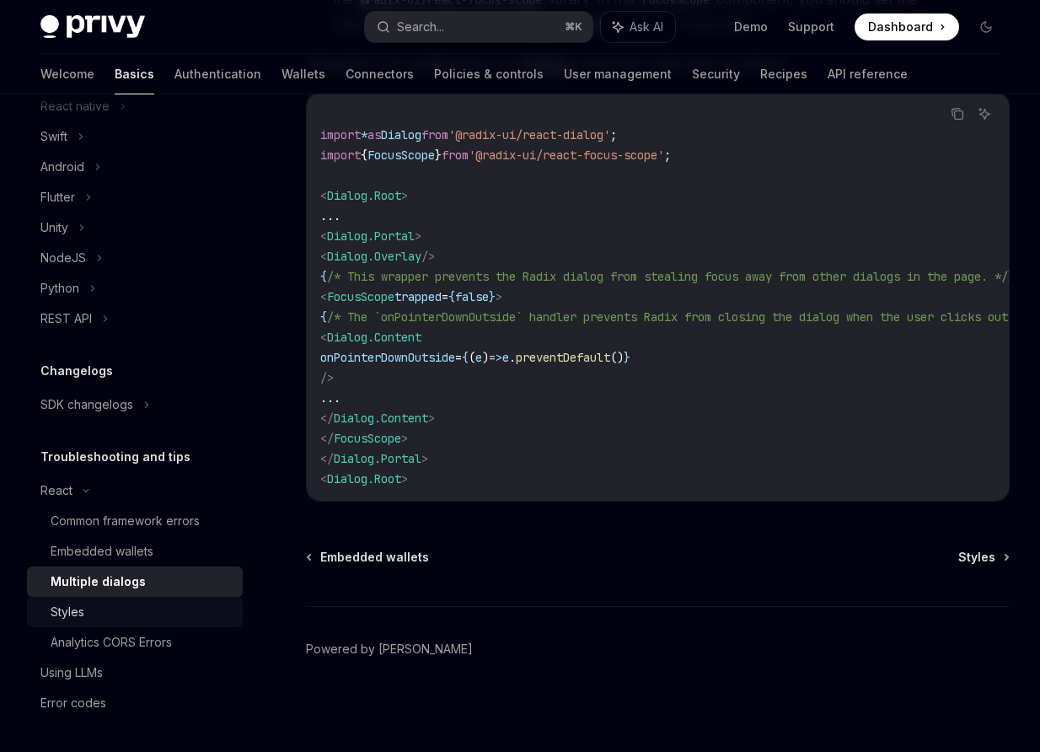
click at [114, 621] on div "Styles" at bounding box center [142, 612] width 182 height 20
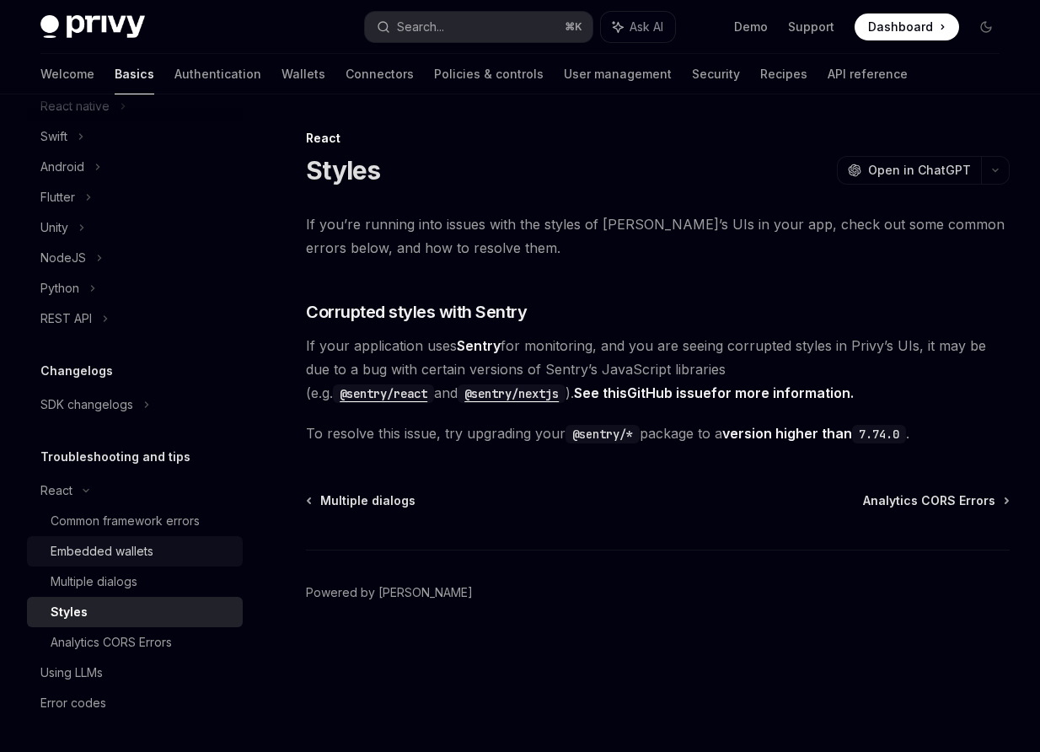
click at [108, 554] on div "Embedded wallets" at bounding box center [102, 551] width 103 height 20
type textarea "*"
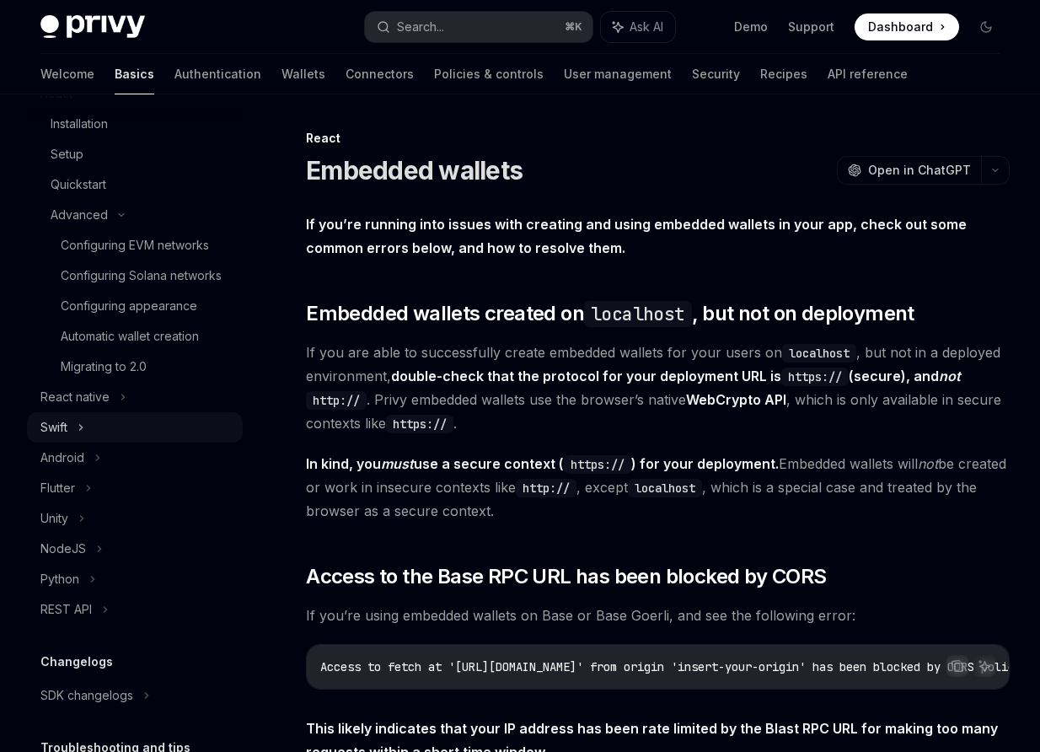
scroll to position [421, 0]
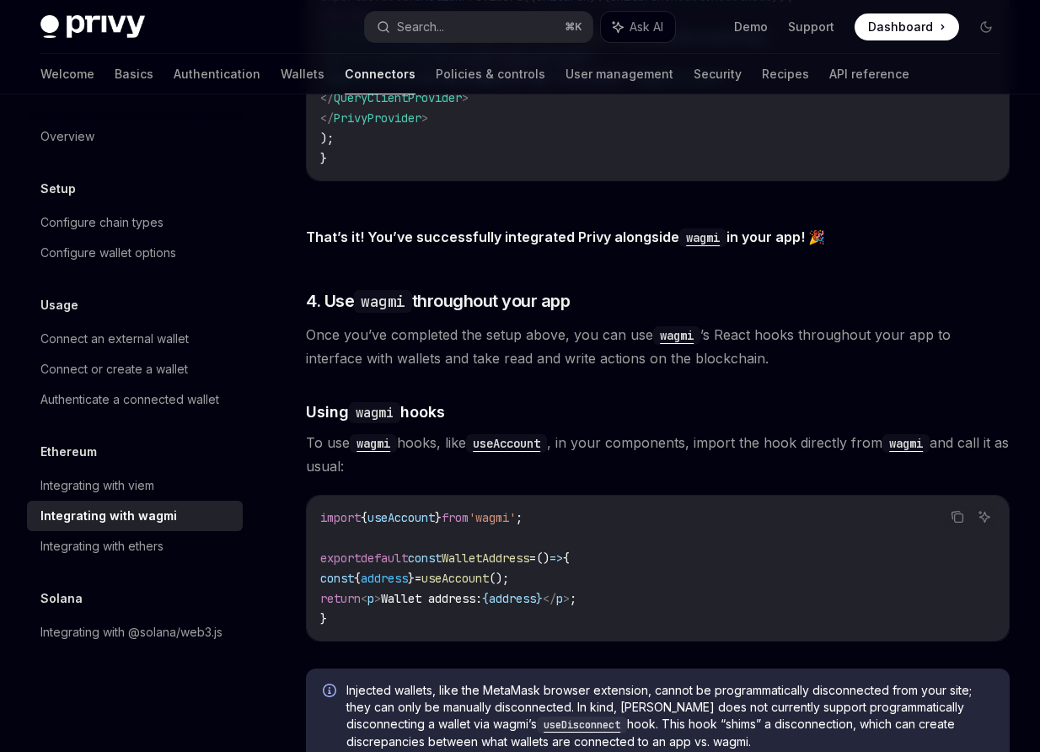
scroll to position [3394, 0]
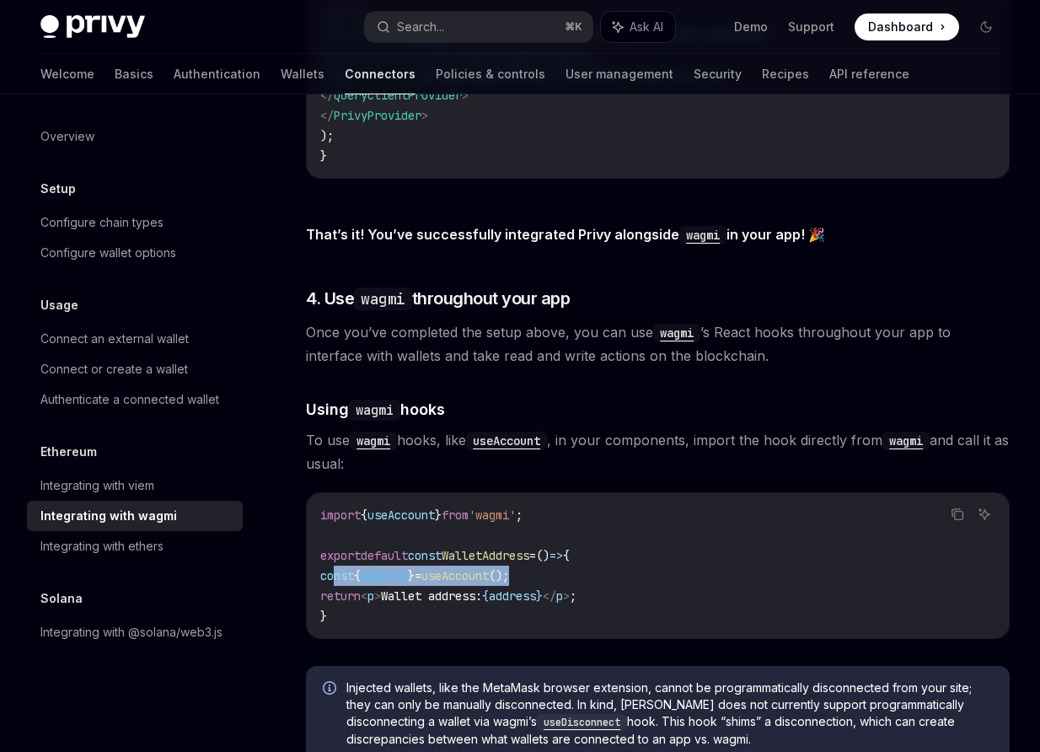
drag, startPoint x: 556, startPoint y: 599, endPoint x: 335, endPoint y: 601, distance: 220.9
click at [335, 601] on code "import { useAccount } from 'wagmi' ; export default const WalletAddress = () =>…" at bounding box center [657, 565] width 675 height 121
copy span "const { address } = useAccount ();"
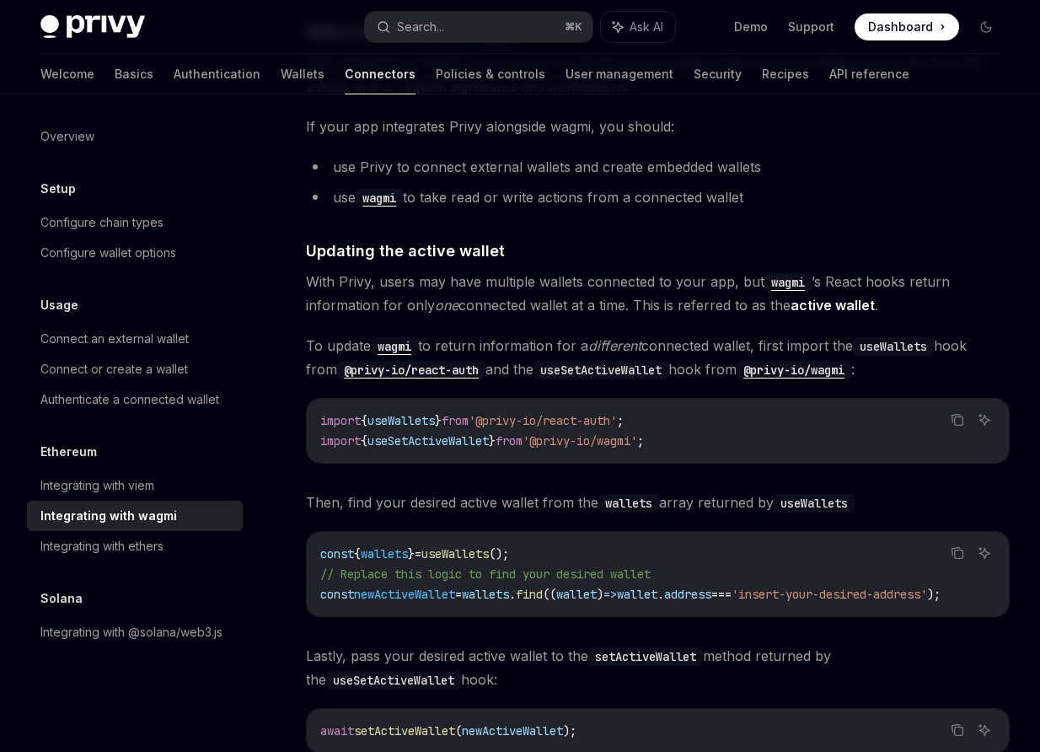
scroll to position [4191, 0]
